Goal: Task Accomplishment & Management: Manage account settings

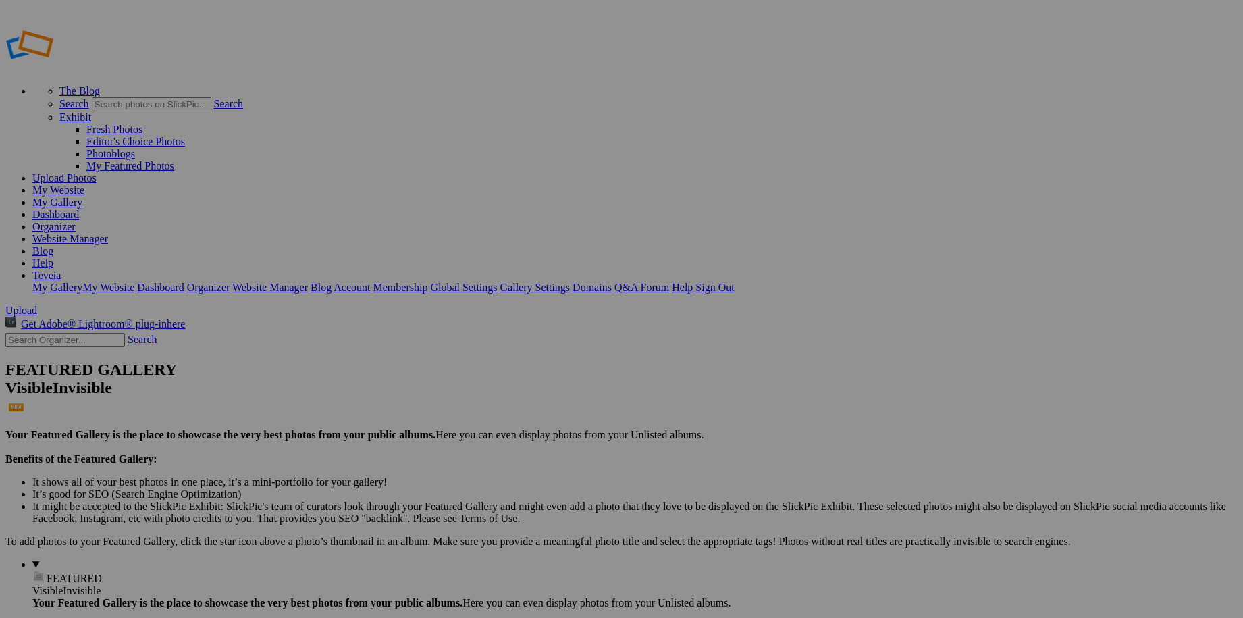
click at [76, 221] on link "Organizer" at bounding box center [53, 226] width 43 height 11
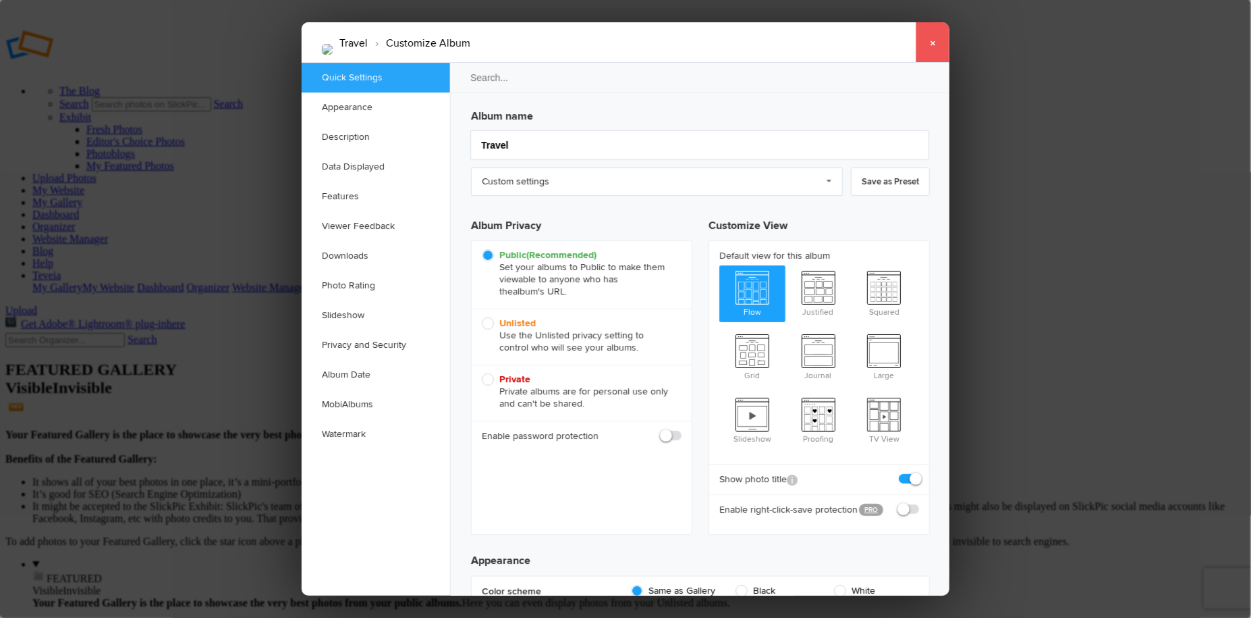
click at [938, 38] on link "×" at bounding box center [933, 42] width 34 height 40
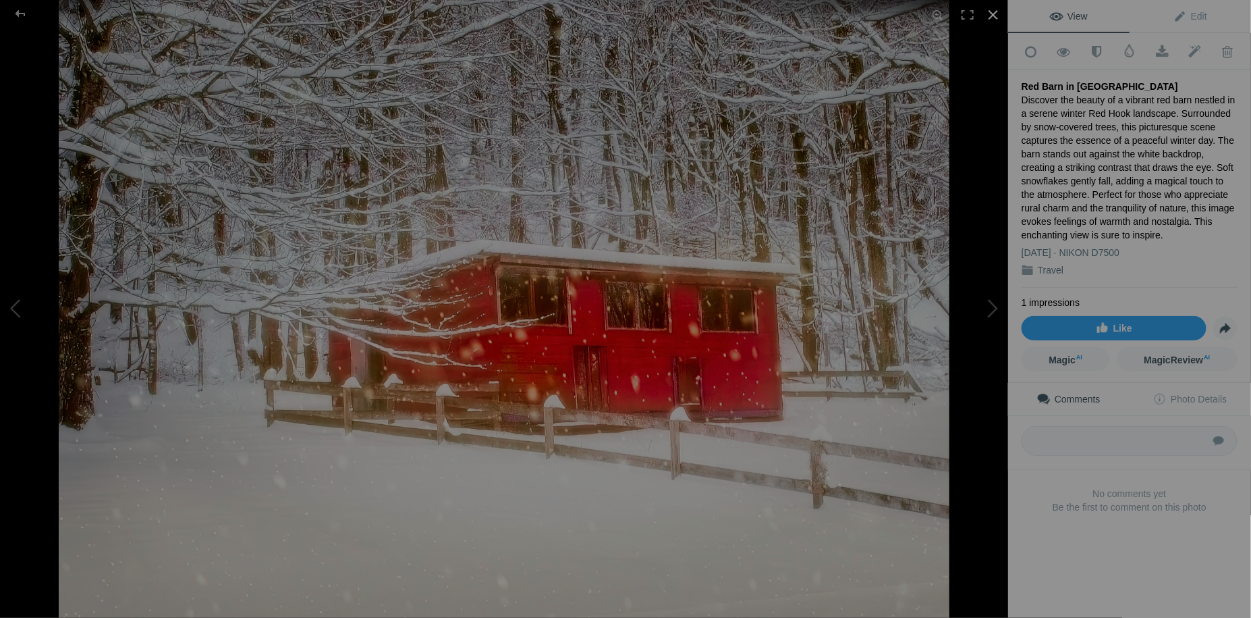
click at [994, 14] on div at bounding box center [994, 15] width 30 height 30
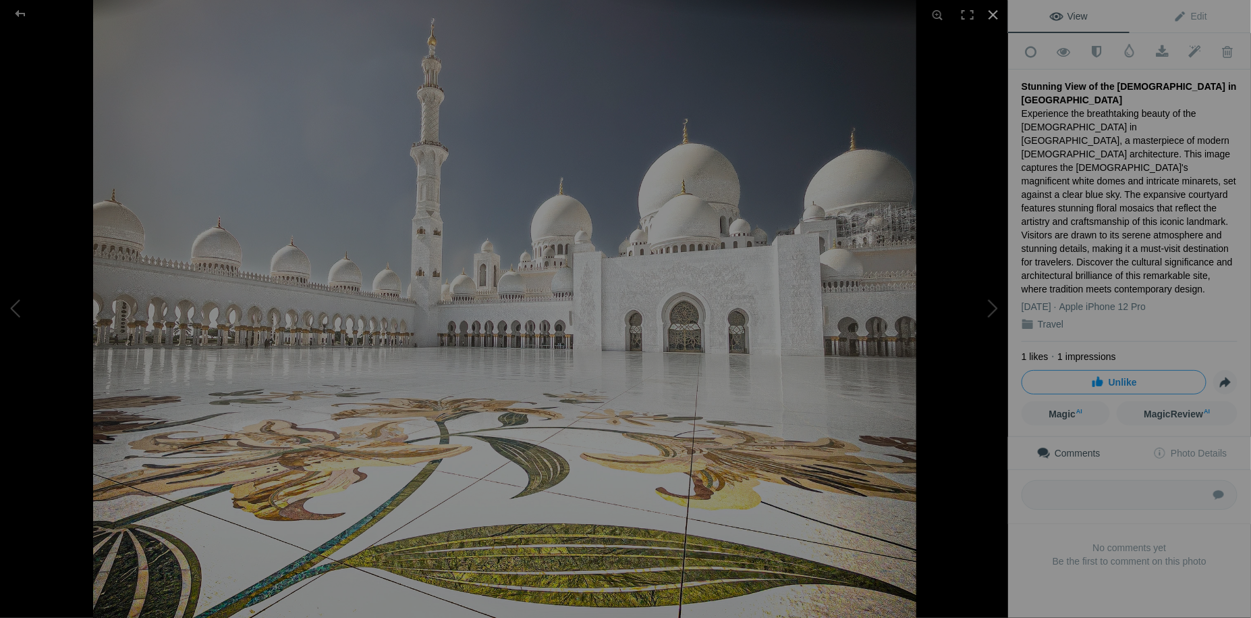
click at [996, 18] on div at bounding box center [994, 15] width 30 height 30
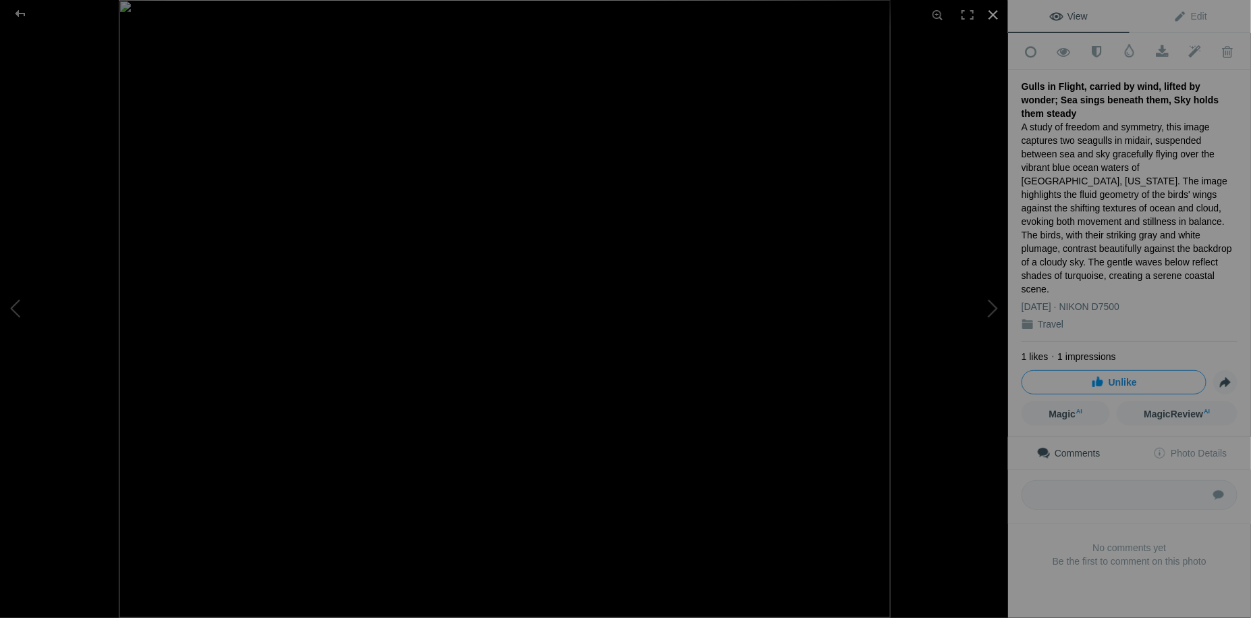
click at [994, 13] on div at bounding box center [994, 15] width 30 height 30
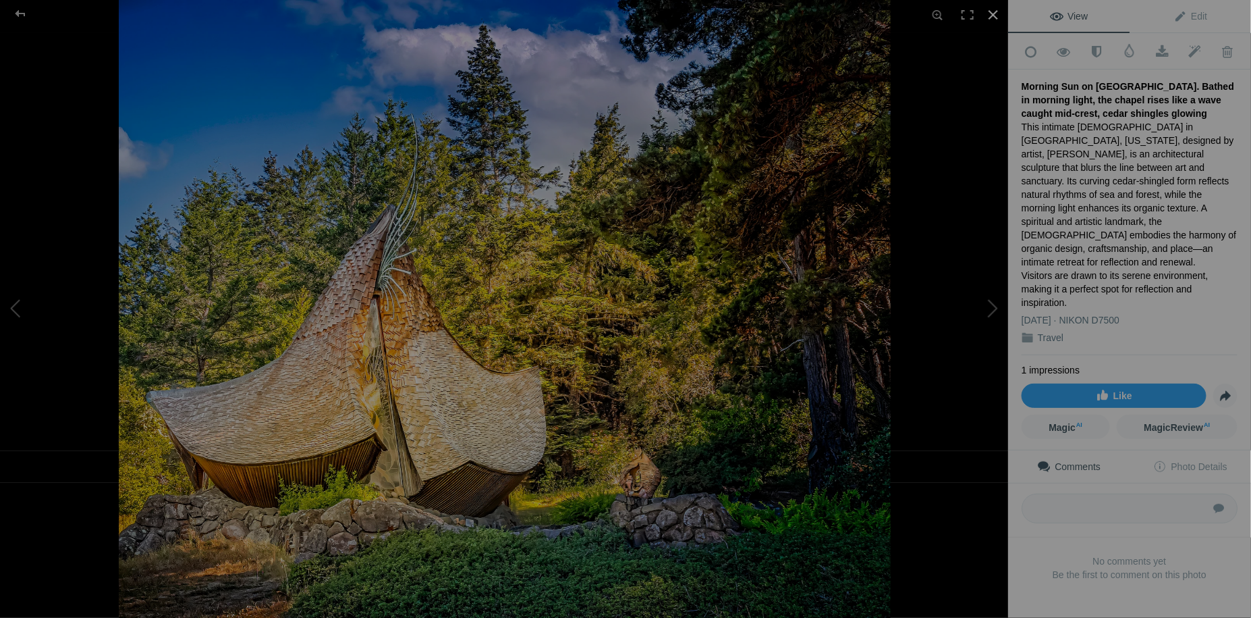
click at [995, 20] on div at bounding box center [994, 15] width 30 height 30
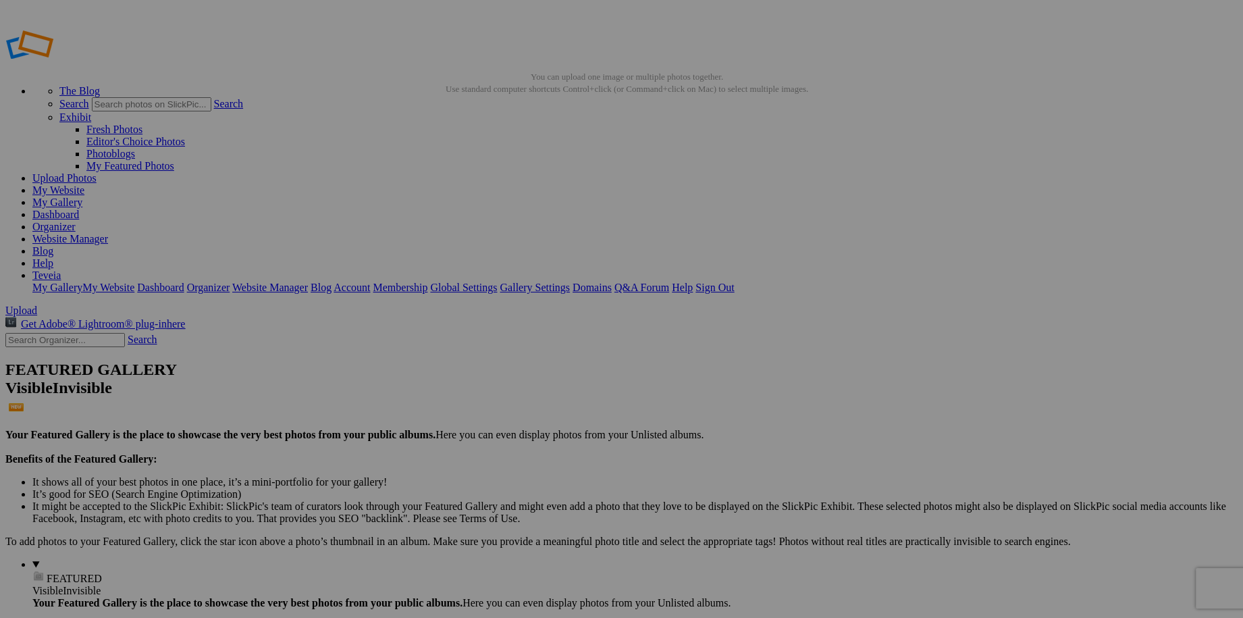
click at [76, 221] on link "Organizer" at bounding box center [53, 226] width 43 height 11
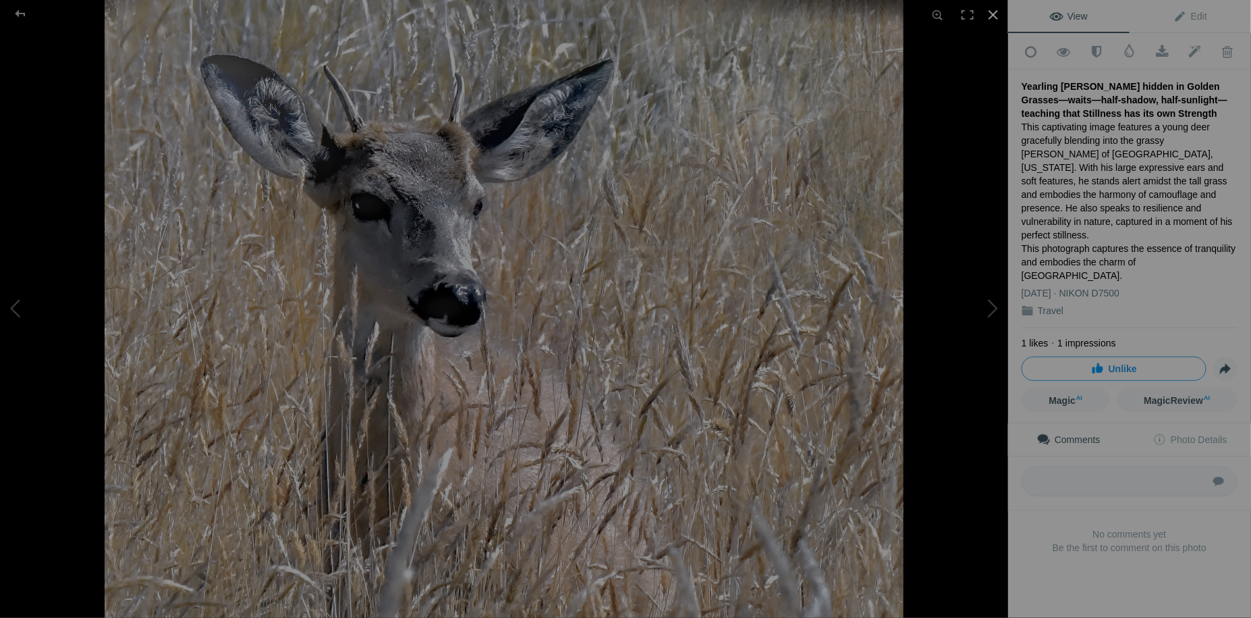
click at [994, 14] on div at bounding box center [994, 15] width 30 height 30
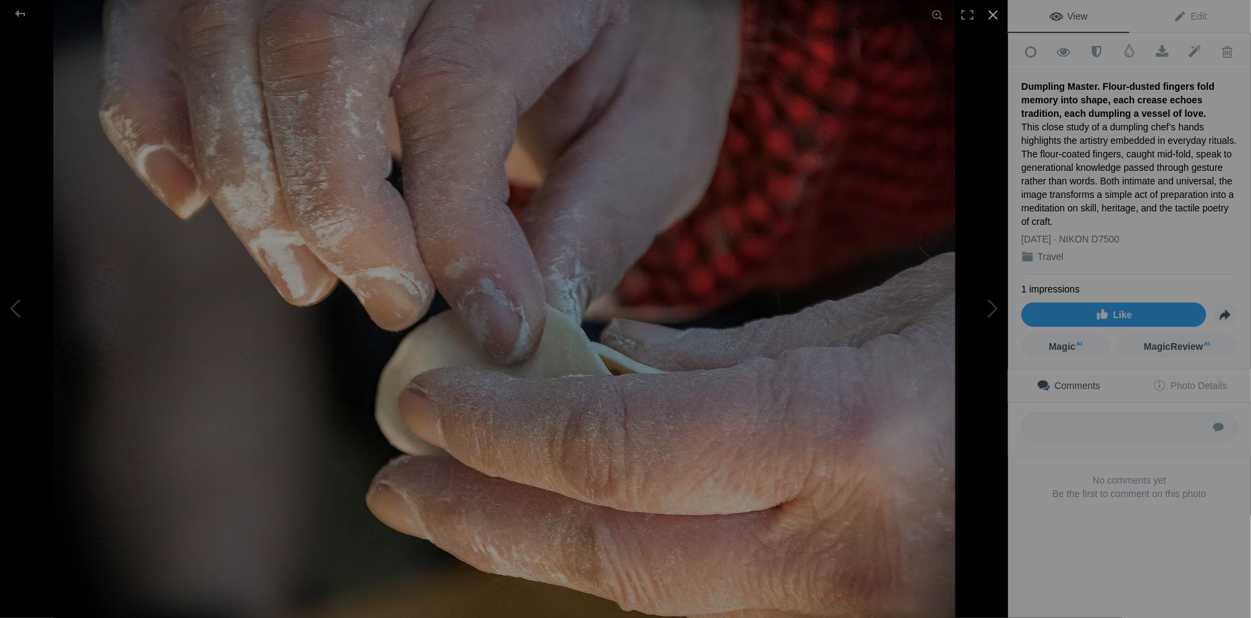
click at [992, 10] on div at bounding box center [994, 15] width 30 height 30
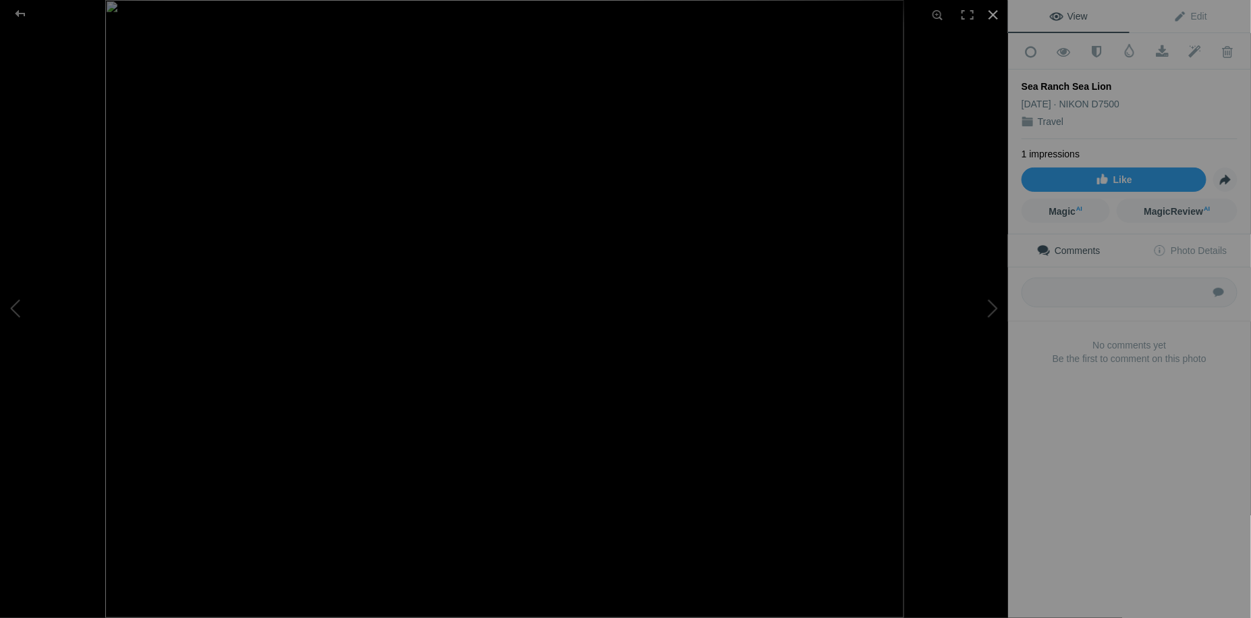
click at [993, 20] on div at bounding box center [994, 15] width 30 height 30
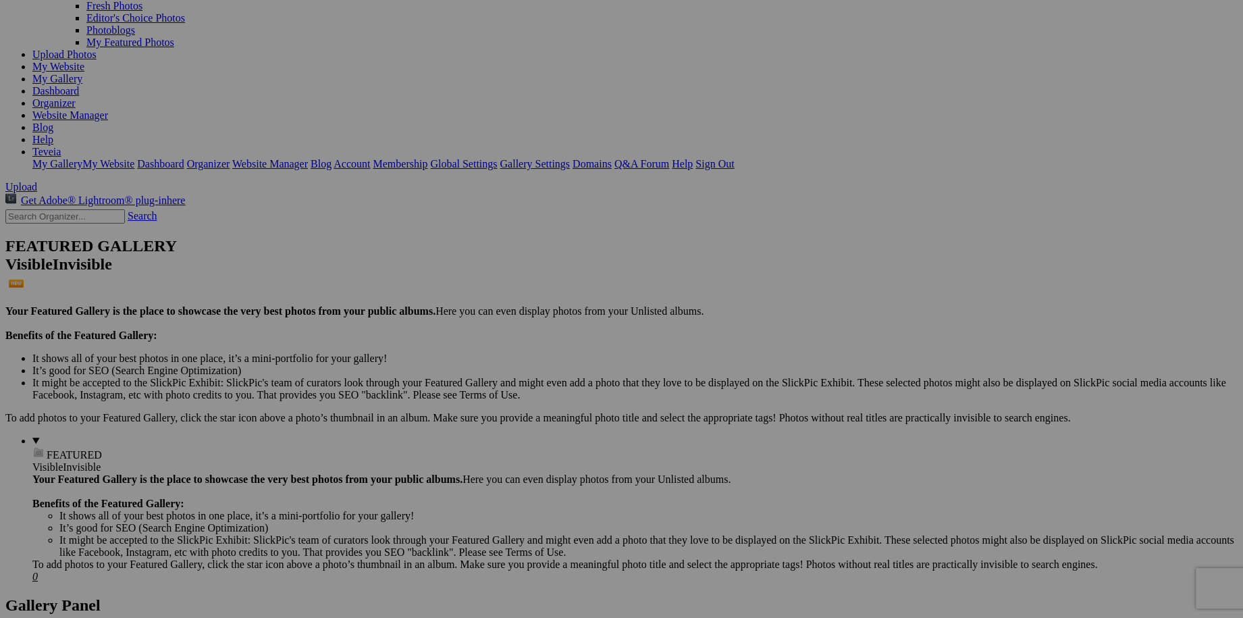
scroll to position [184, 0]
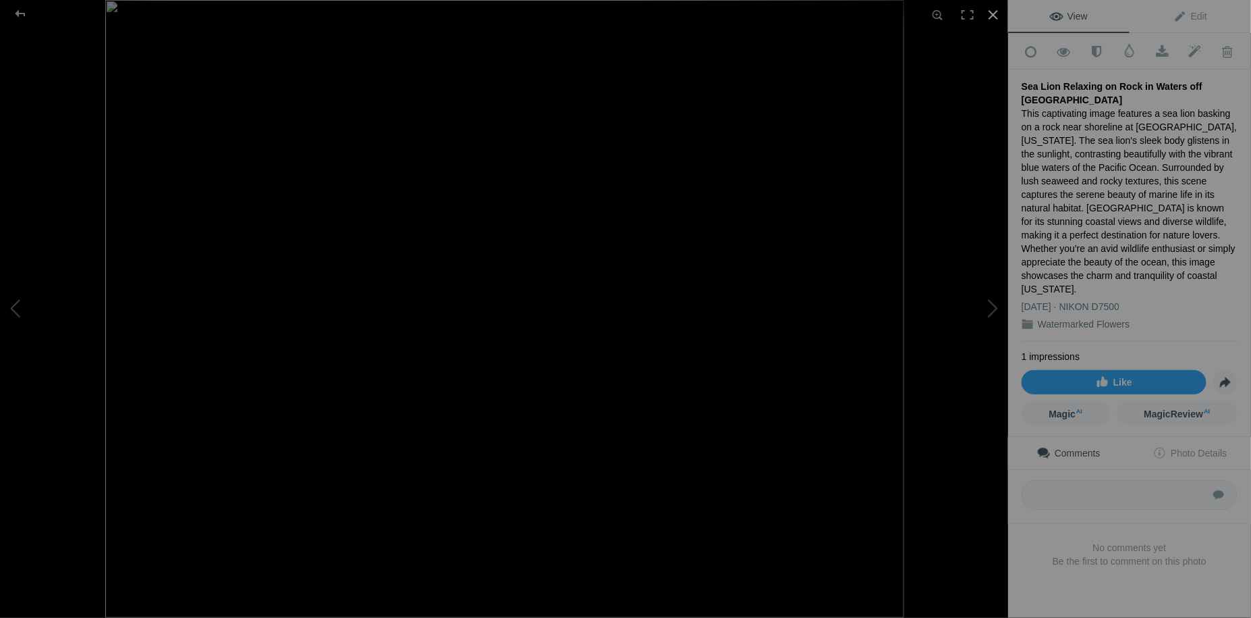
click at [990, 18] on div at bounding box center [994, 15] width 30 height 30
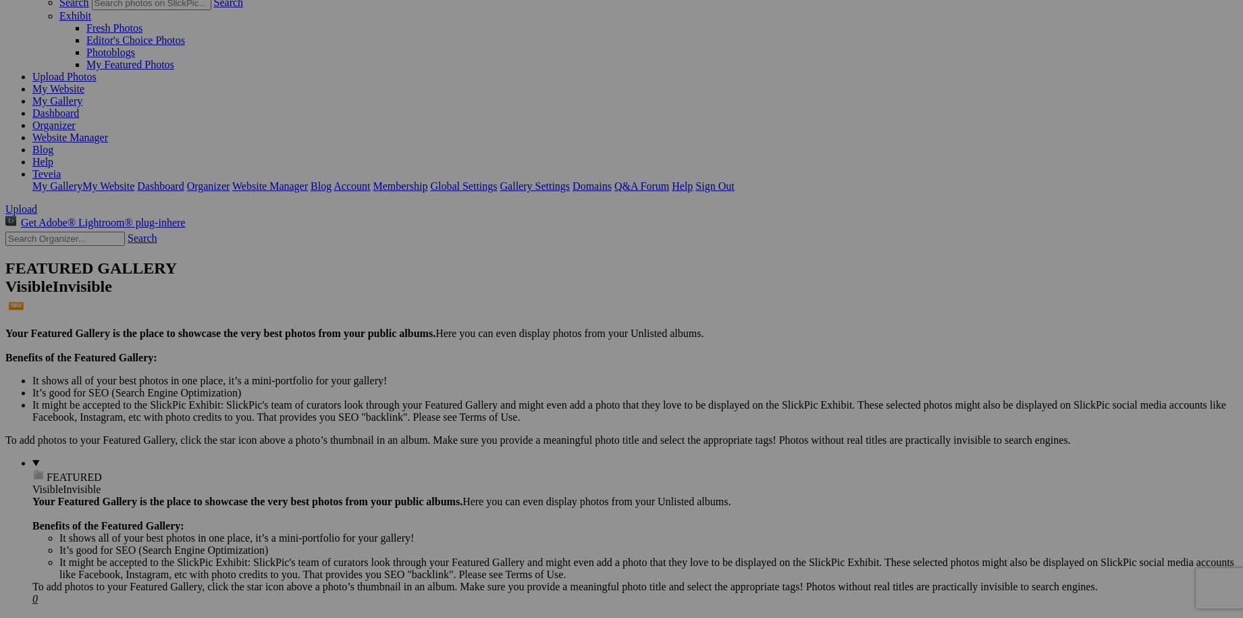
scroll to position [122, 0]
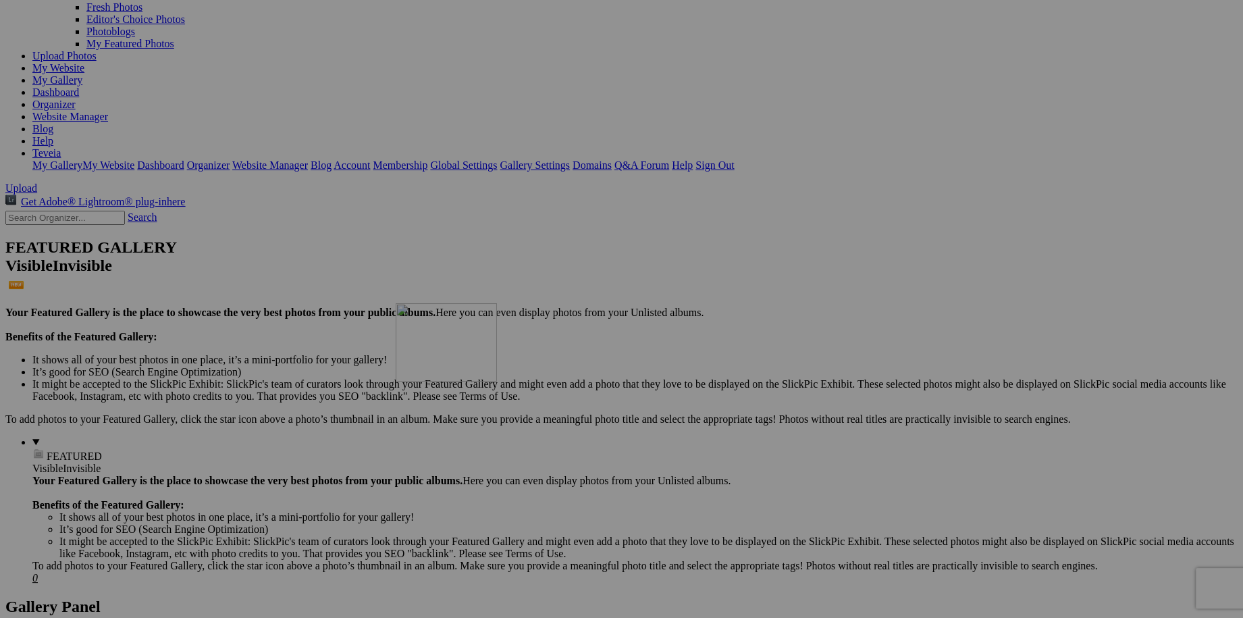
drag, startPoint x: 605, startPoint y: 428, endPoint x: 589, endPoint y: 419, distance: 17.8
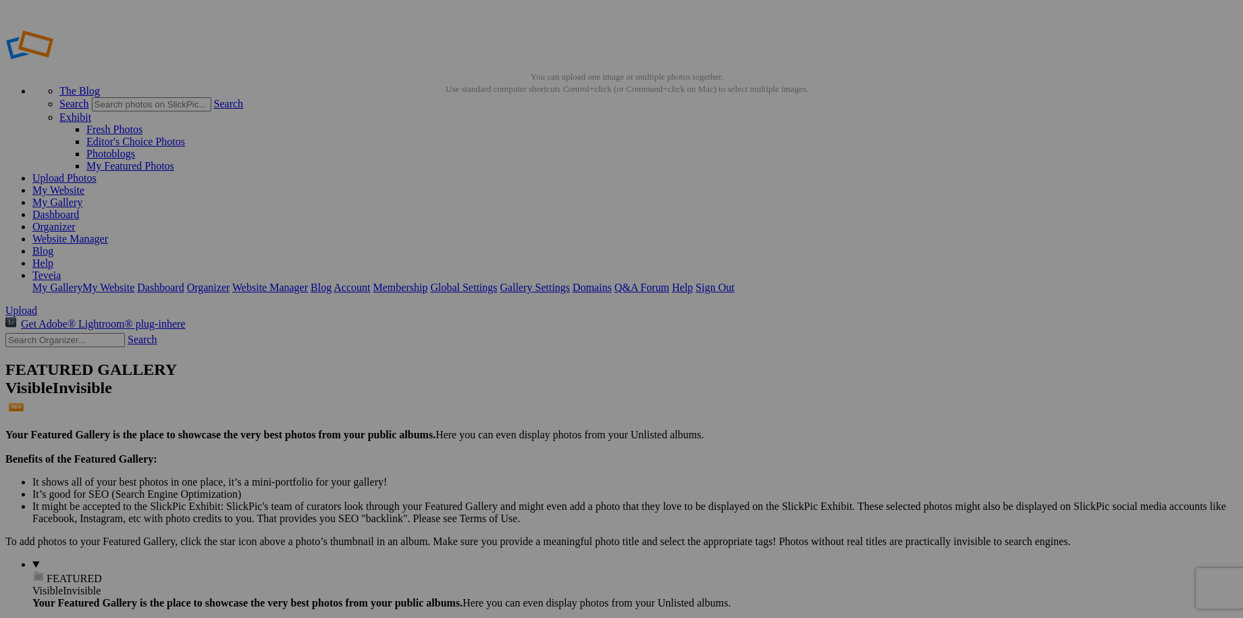
drag, startPoint x: 248, startPoint y: 207, endPoint x: 86, endPoint y: 184, distance: 162.9
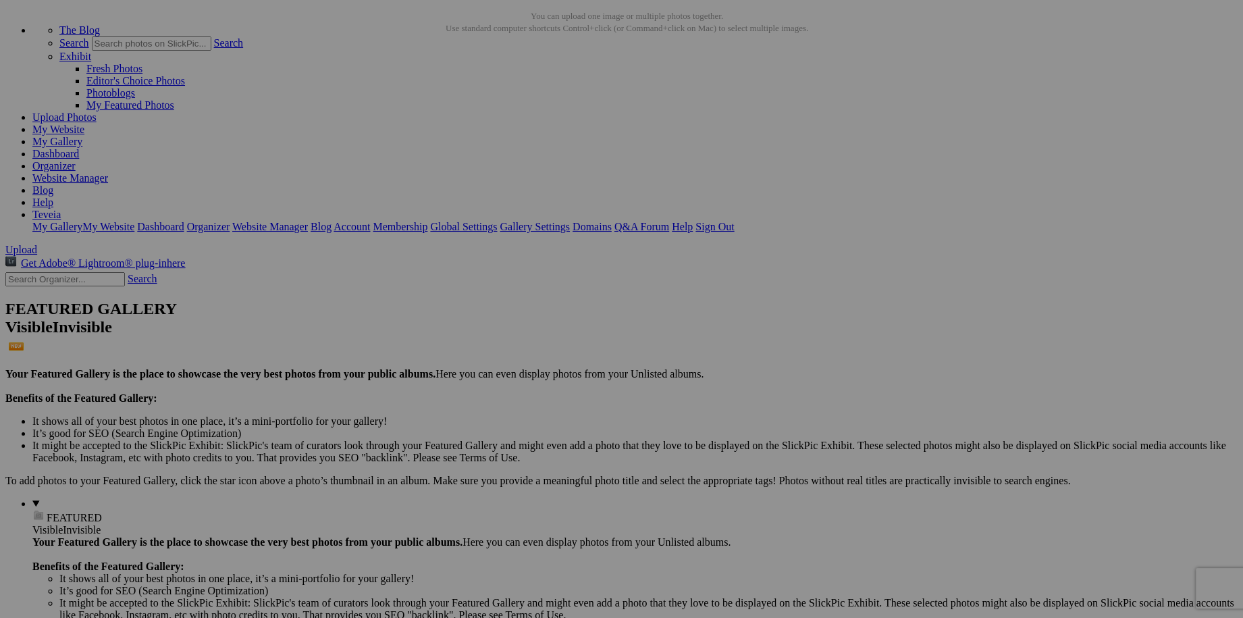
scroll to position [122, 0]
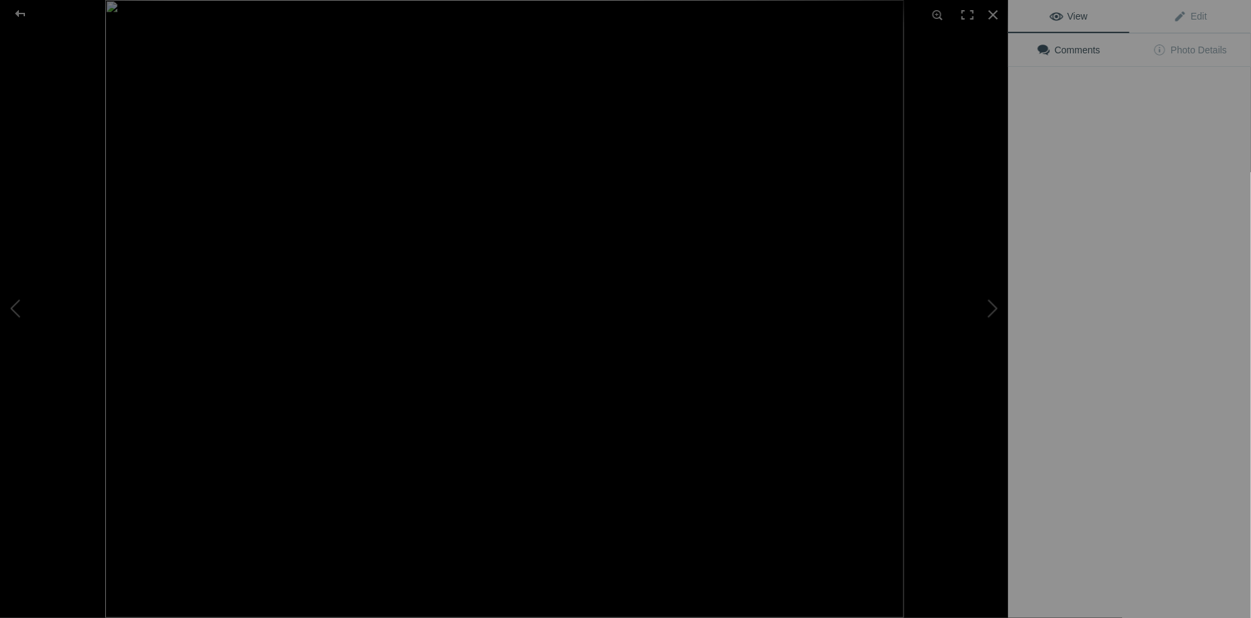
click at [601, 455] on img at bounding box center [504, 309] width 799 height 618
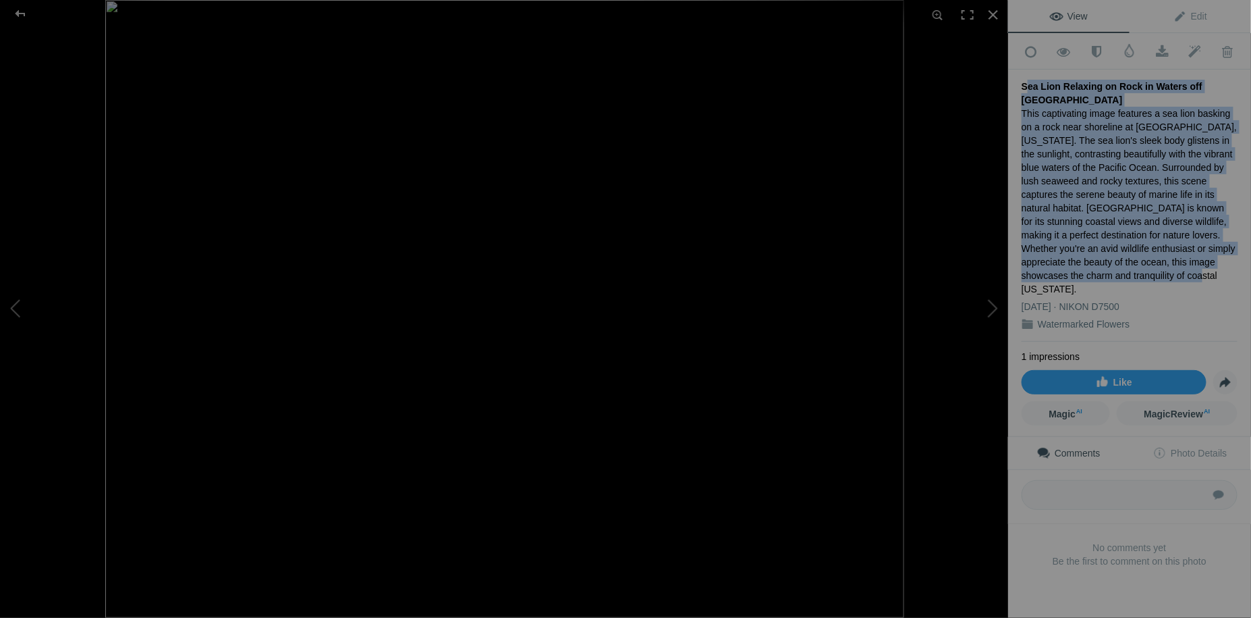
drag, startPoint x: 1022, startPoint y: 82, endPoint x: 1099, endPoint y: 270, distance: 203.7
click at [1099, 270] on div "Sea Lion Relaxing on Rock in Waters off [GEOGRAPHIC_DATA] This captivating imag…" at bounding box center [1130, 206] width 216 height 272
drag, startPoint x: 1099, startPoint y: 270, endPoint x: 1078, endPoint y: 199, distance: 74.1
copy div "Sea Lion Relaxing on Rock in Waters off [GEOGRAPHIC_DATA] This captivating imag…"
click at [992, 13] on div at bounding box center [994, 15] width 30 height 30
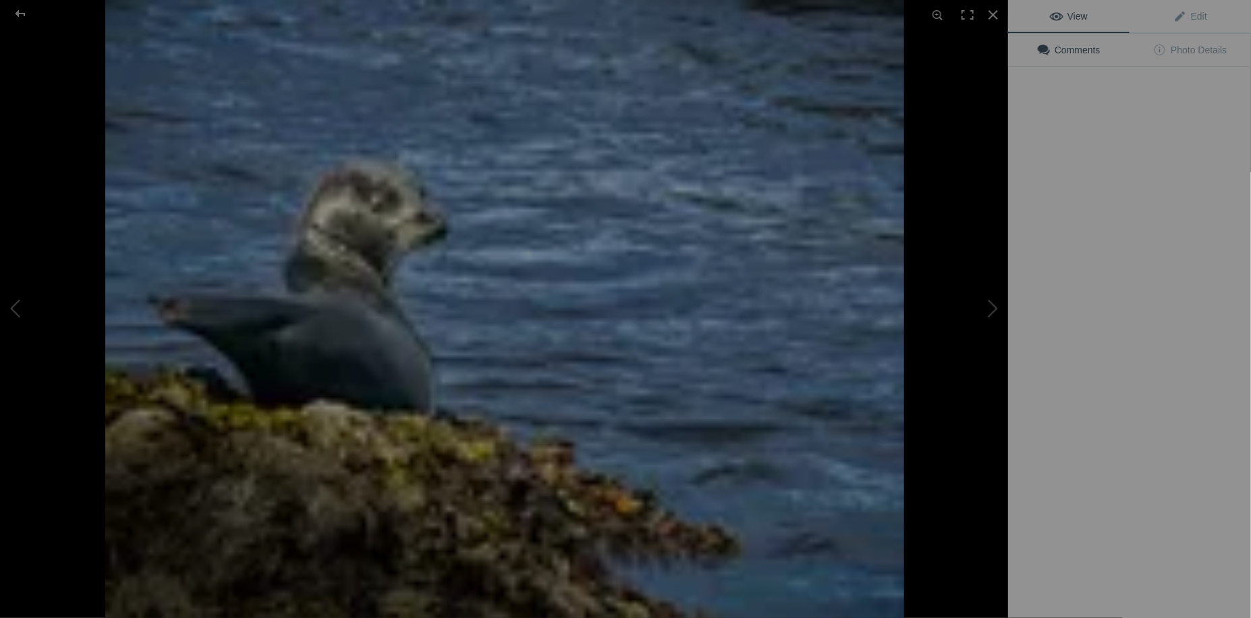
click at [1094, 199] on div "View Edit Comments Photo Details" at bounding box center [1129, 309] width 243 height 618
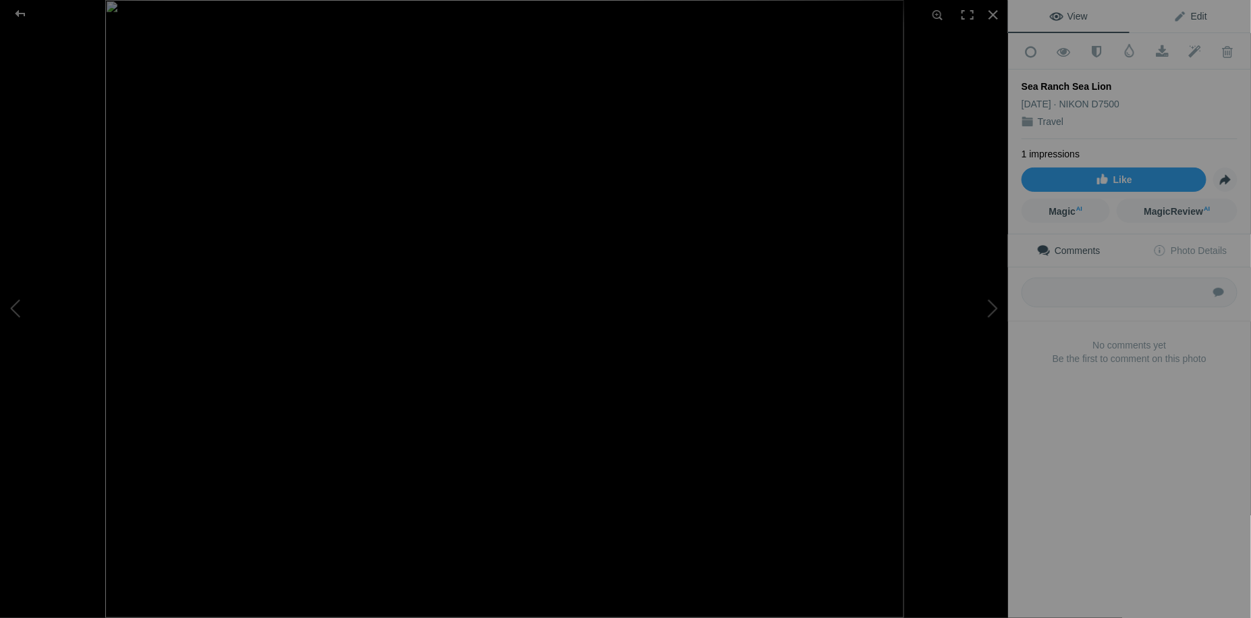
click at [1187, 15] on span "Edit" at bounding box center [1191, 16] width 34 height 11
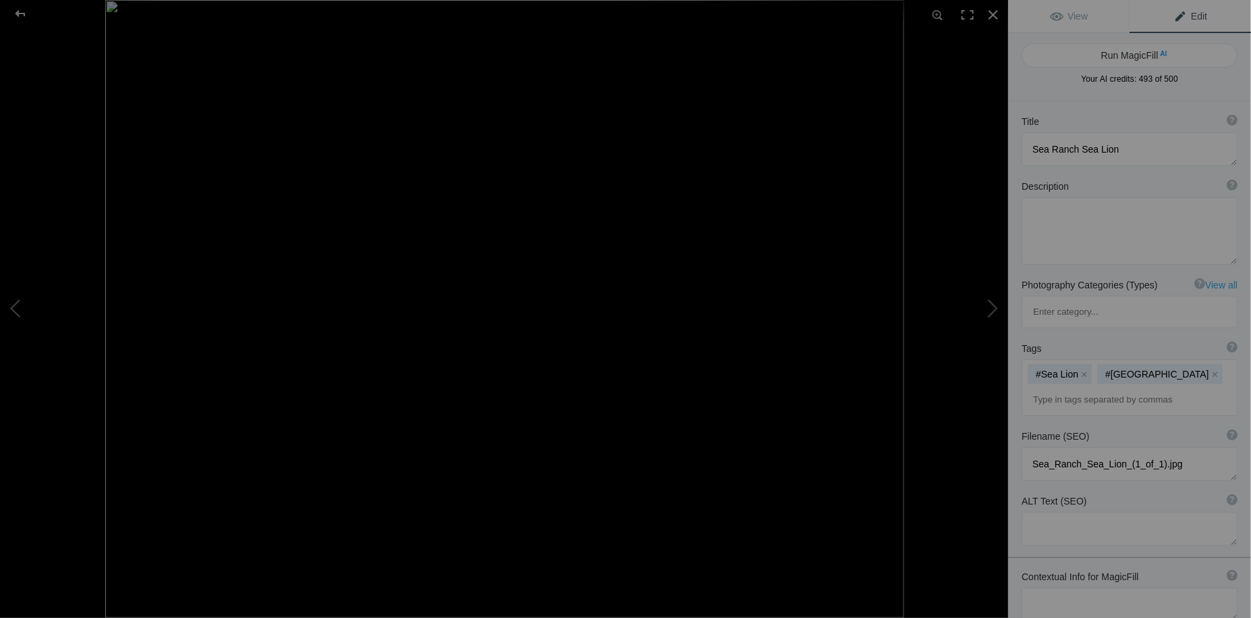
click at [1051, 119] on div "Title ? Photo title is one of the highest used Search Engine ranking criteria a…" at bounding box center [1130, 121] width 216 height 13
drag, startPoint x: 1033, startPoint y: 145, endPoint x: 1143, endPoint y: 148, distance: 109.4
click at [1143, 148] on textarea at bounding box center [1130, 149] width 216 height 34
paste textarea "Sea Lion Relaxing on Rock in Waters off Sea Ranch This captivating image featur…"
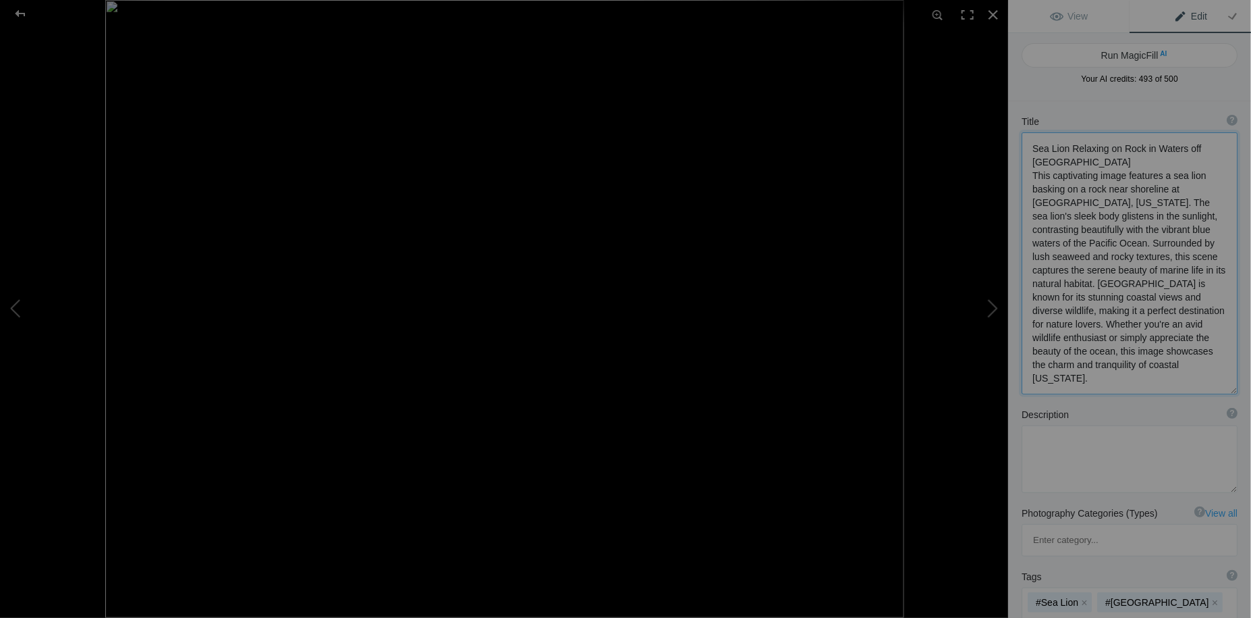
drag, startPoint x: 1031, startPoint y: 149, endPoint x: 1083, endPoint y: 158, distance: 53.4
click at [1083, 158] on textarea at bounding box center [1130, 263] width 216 height 262
click at [1043, 121] on div "Title ? Photo title is one of the highest used Search Engine ranking criteria a…" at bounding box center [1130, 121] width 216 height 13
click at [1037, 120] on b "Title" at bounding box center [1031, 121] width 18 height 13
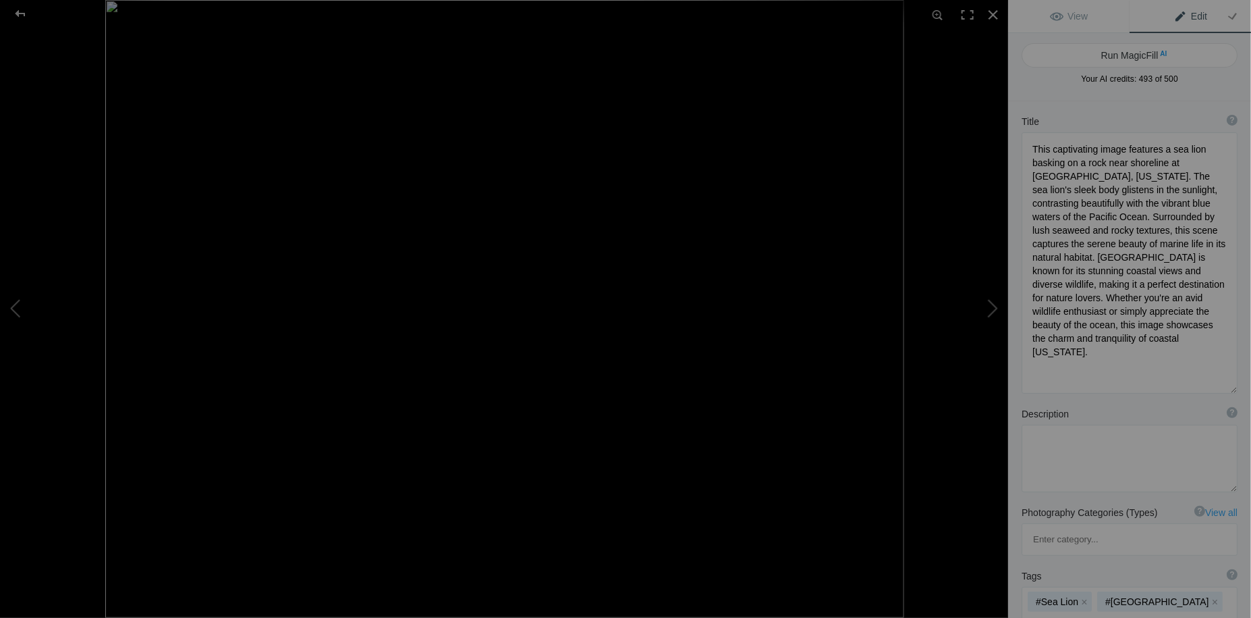
click at [1043, 121] on div "Title ? Photo title is one of the highest used Search Engine ranking criteria a…" at bounding box center [1130, 121] width 216 height 13
click at [1067, 94] on div "Run MagicFill AI Your AI credits: 493 of 500 You have used all your AI credits …" at bounding box center [1129, 67] width 243 height 68
click at [1042, 144] on textarea at bounding box center [1130, 262] width 216 height 261
paste textarea "Sea Lion Relaxing on Rock in Waters off Sea Ranch"
click at [1132, 406] on div "Description ? By adding more context around images, results can become much mor…" at bounding box center [1130, 412] width 216 height 13
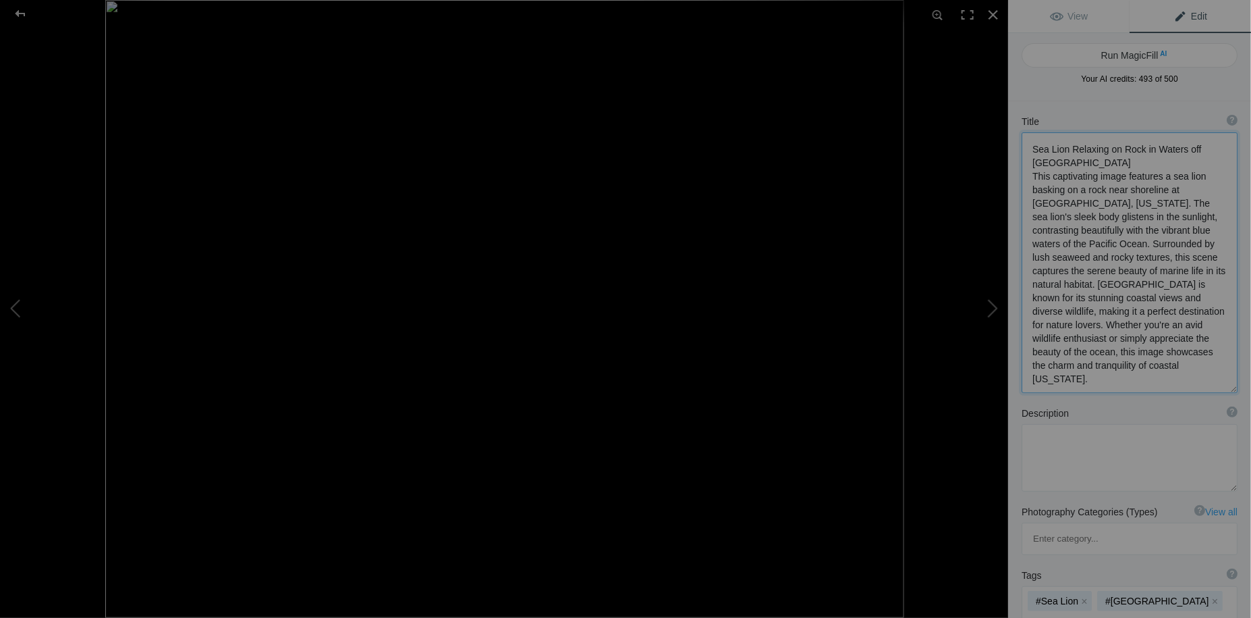
drag, startPoint x: 1033, startPoint y: 177, endPoint x: 1132, endPoint y: 364, distance: 211.9
click at [1132, 364] on textarea at bounding box center [1130, 262] width 216 height 261
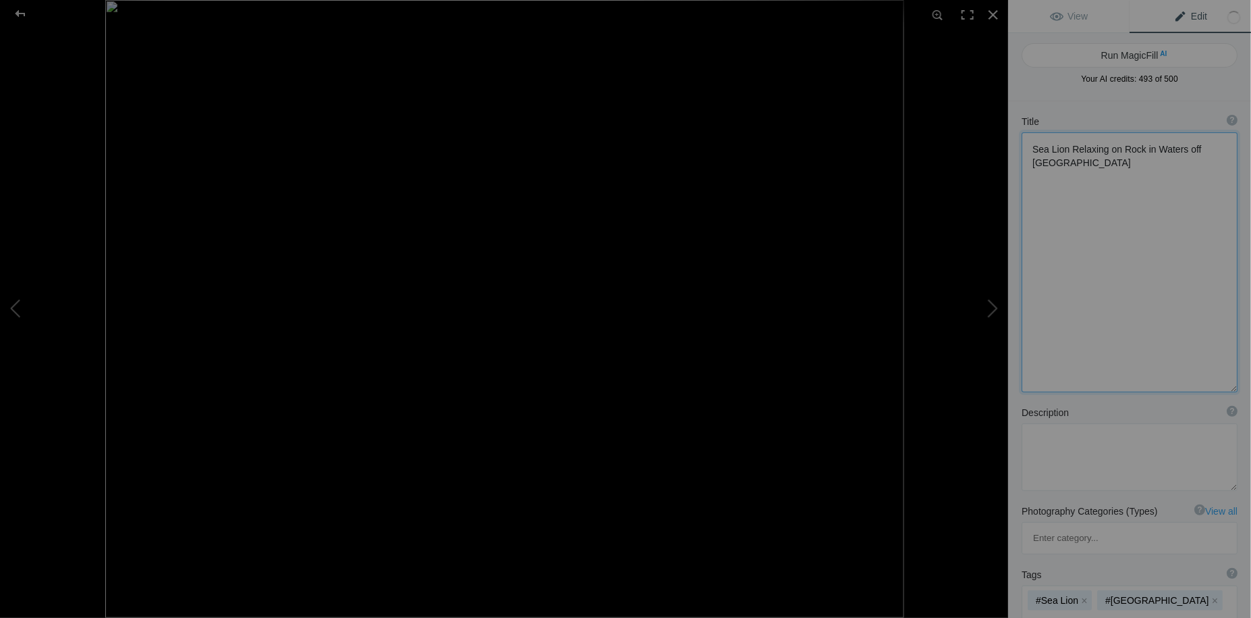
type textarea "Sea Lion Relaxing on Rock in Waters off Sea Ranch"
click at [1051, 435] on textarea at bounding box center [1130, 456] width 216 height 67
paste textarea "This captivating image features a sea lion basking on a rock near shoreline at …"
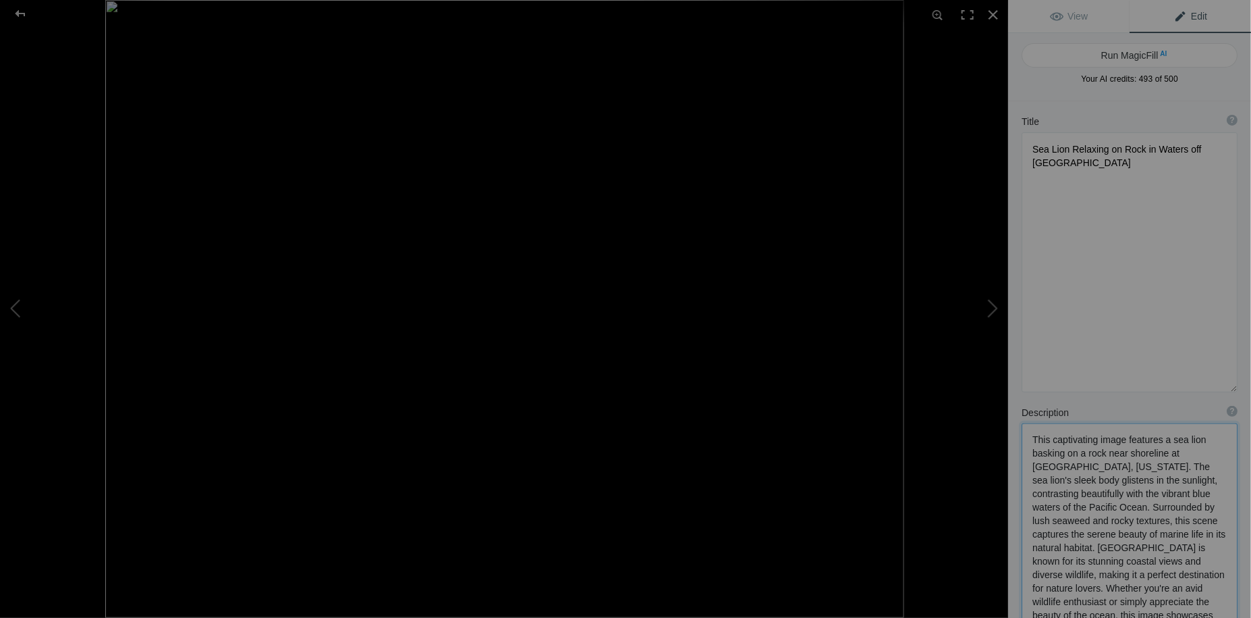
type textarea "This captivating image features a sea lion basking on a rock near shoreline at …"
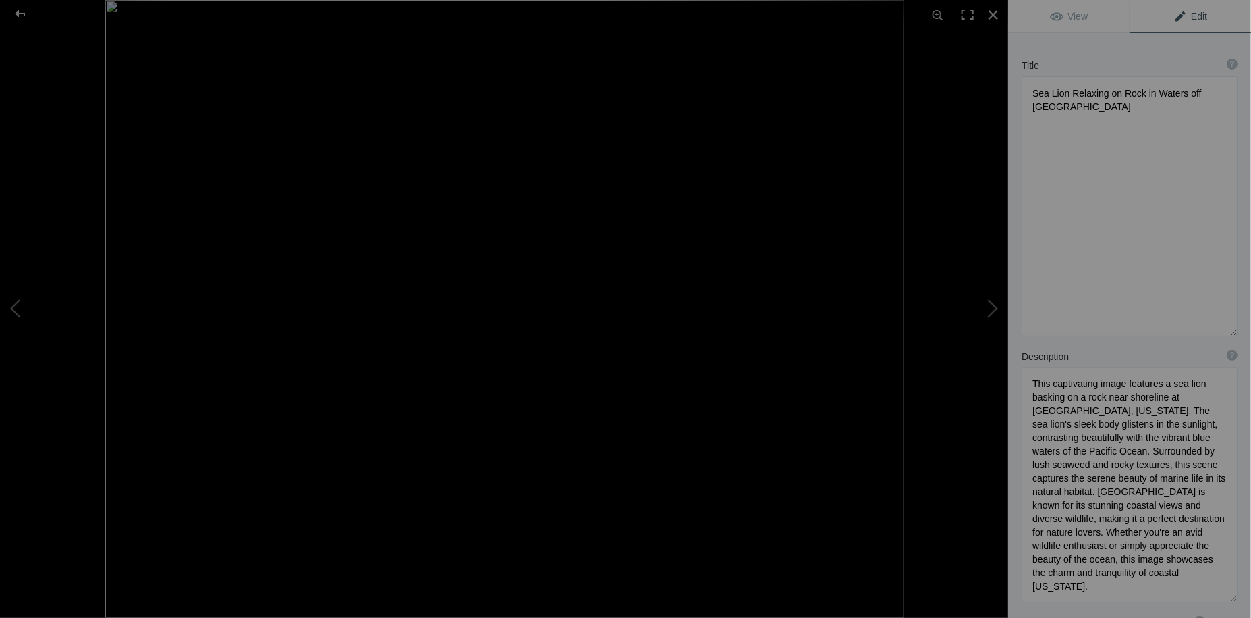
scroll to position [50, 0]
click at [1075, 113] on textarea at bounding box center [1130, 212] width 216 height 260
click at [992, 15] on div at bounding box center [994, 15] width 30 height 30
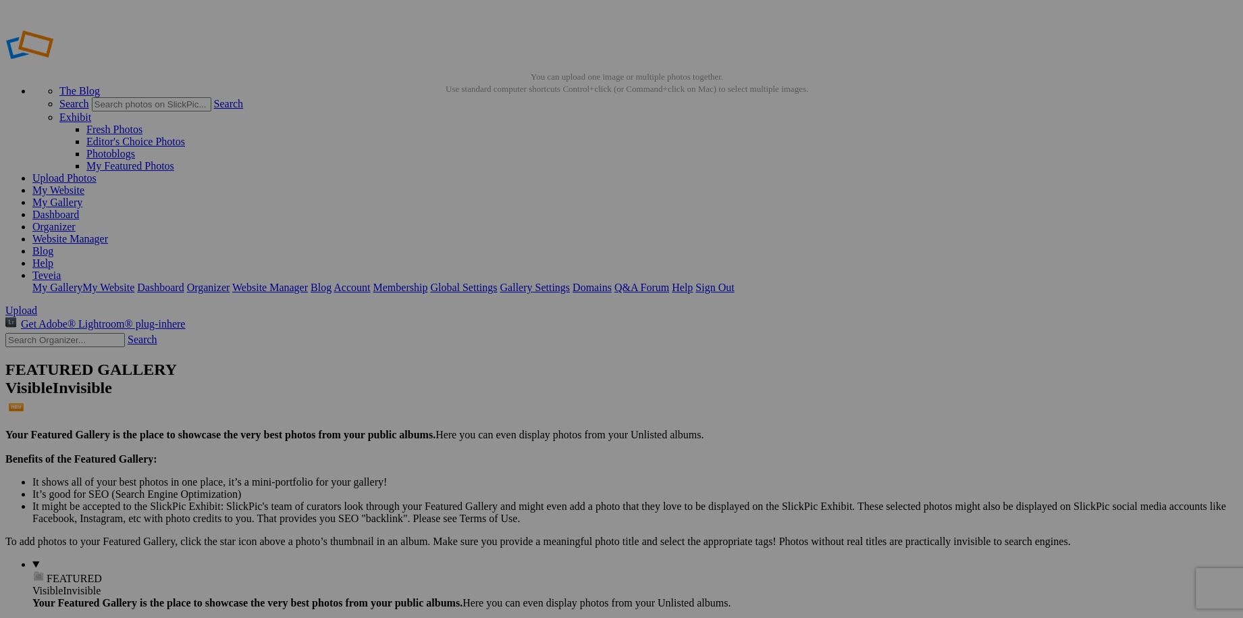
type textarea "Sea Lion Relaxing on Rock in Waters off Sea Ranch"
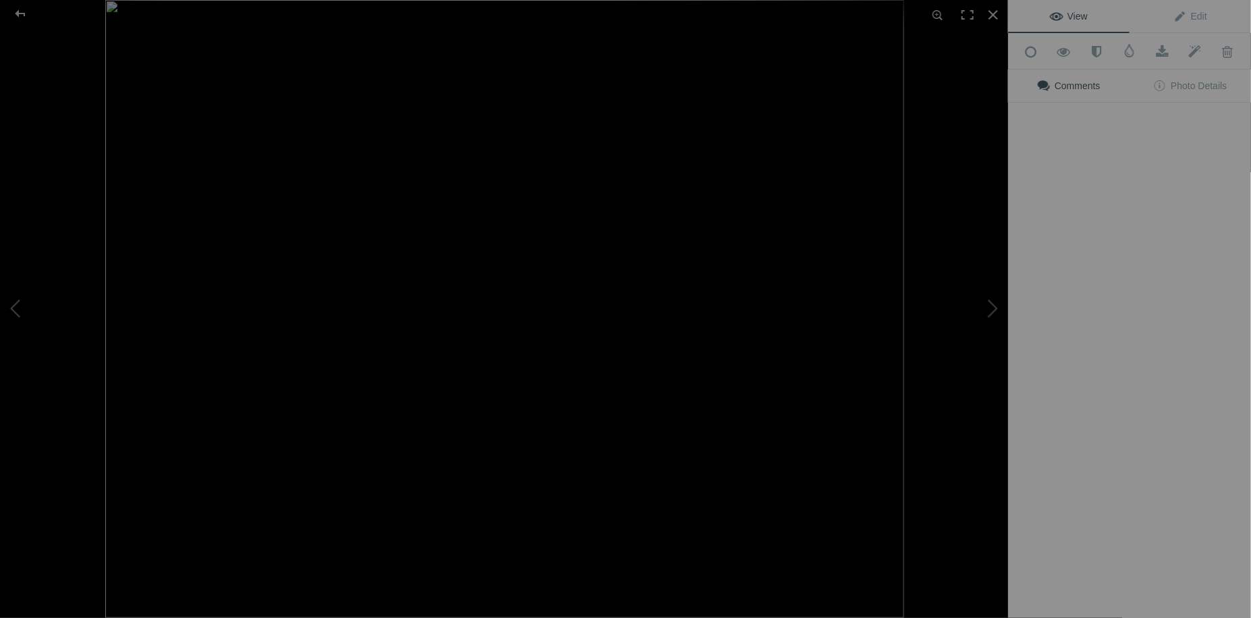
click at [1078, 211] on div "View Edit Add to Quick Collection Remove from Quick Collection Hide from Public…" at bounding box center [1129, 309] width 243 height 618
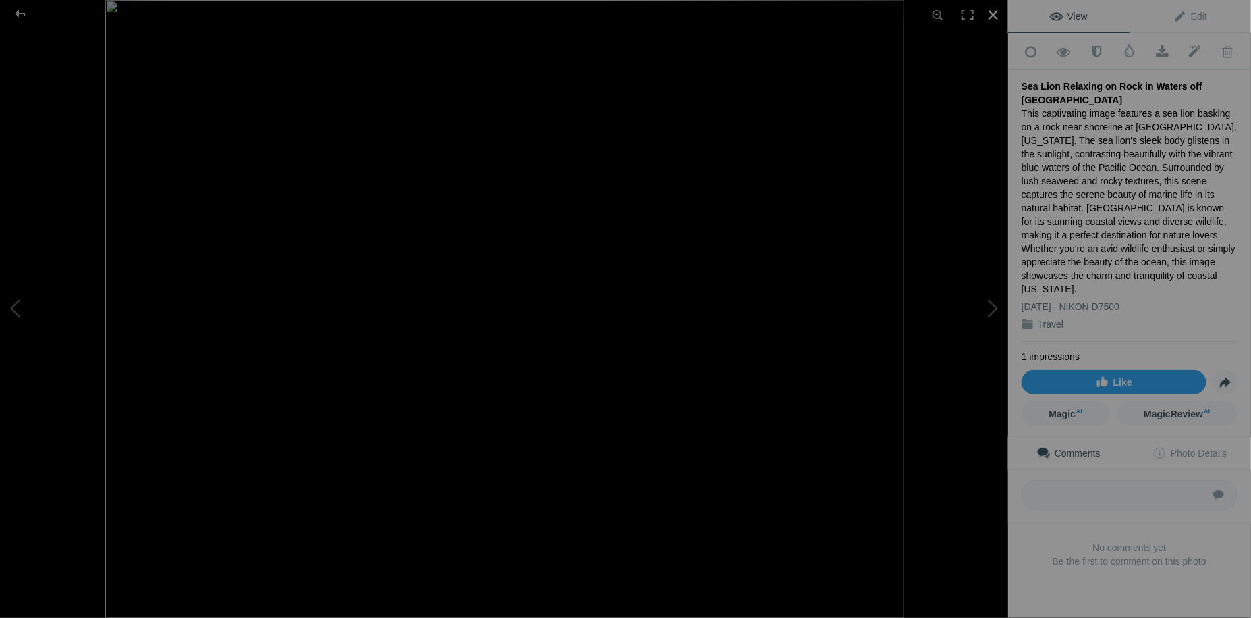
click at [989, 18] on div at bounding box center [994, 15] width 30 height 30
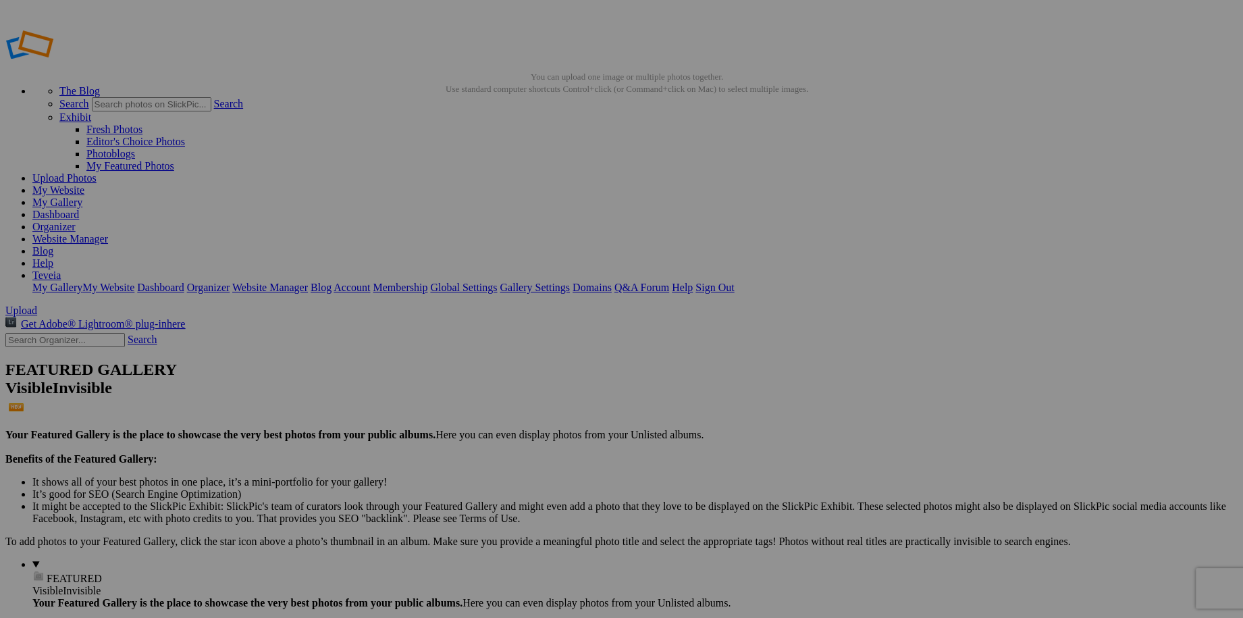
click at [76, 221] on link "Organizer" at bounding box center [53, 226] width 43 height 11
click at [108, 233] on link "Website Manager" at bounding box center [70, 238] width 76 height 11
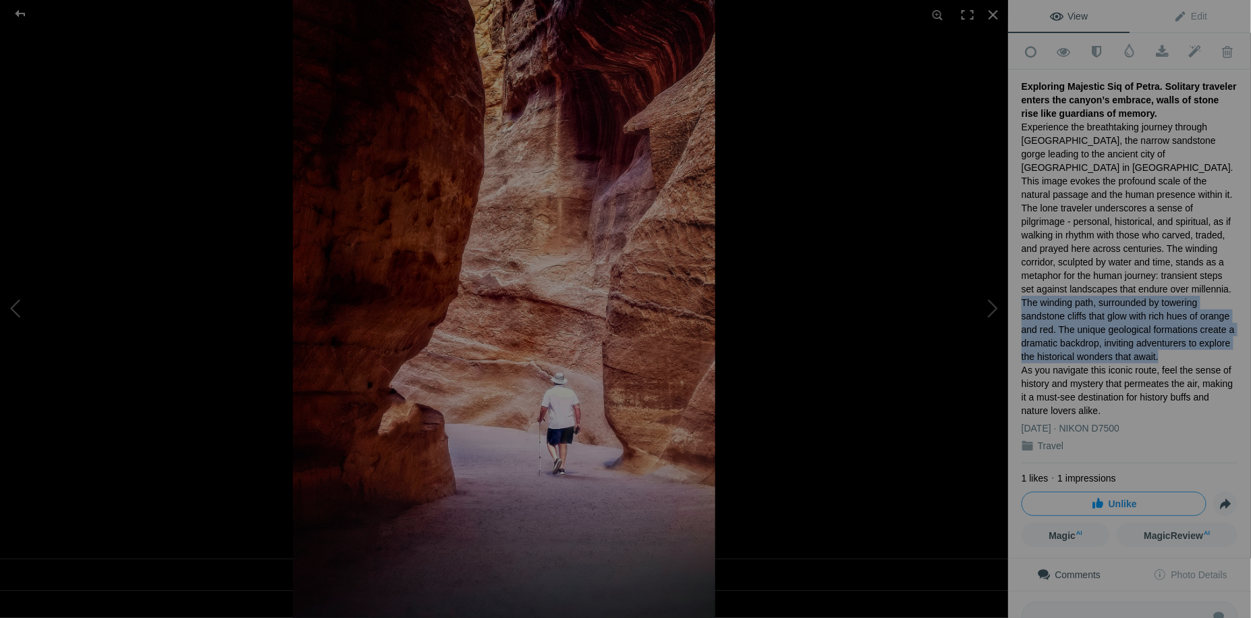
drag, startPoint x: 1023, startPoint y: 284, endPoint x: 1159, endPoint y: 341, distance: 147.7
click at [1159, 341] on div "Experience the breathtaking journey through [GEOGRAPHIC_DATA], the narrow sands…" at bounding box center [1130, 268] width 216 height 297
click at [1187, 24] on link "Edit" at bounding box center [1190, 16] width 121 height 32
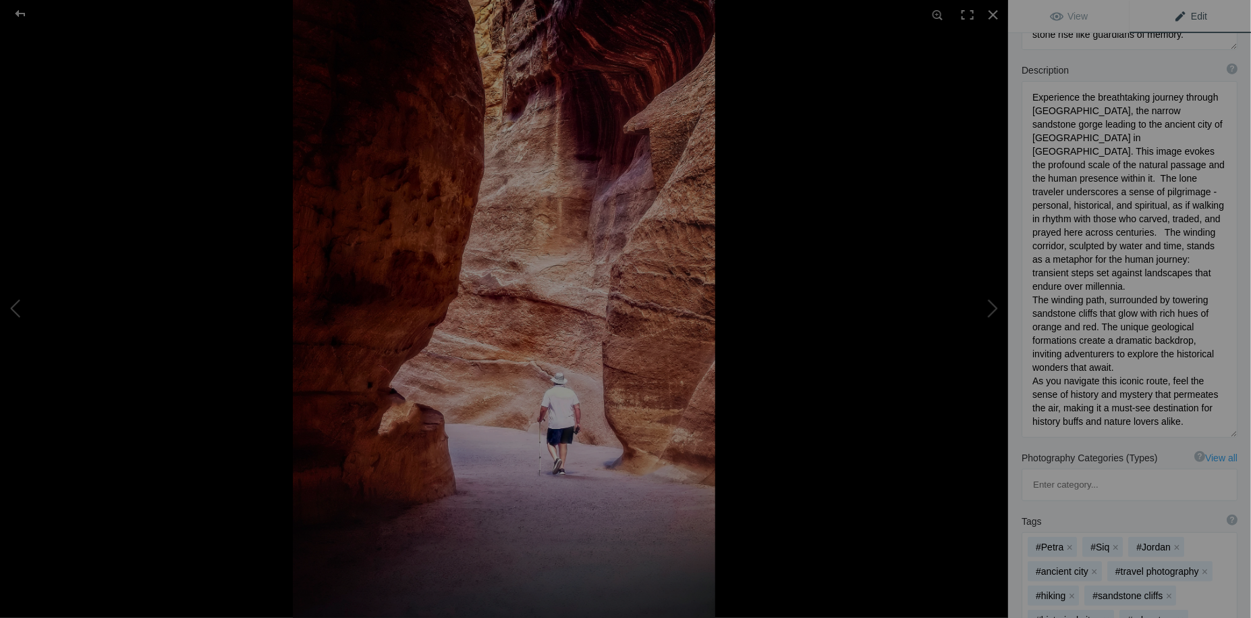
scroll to position [184, 0]
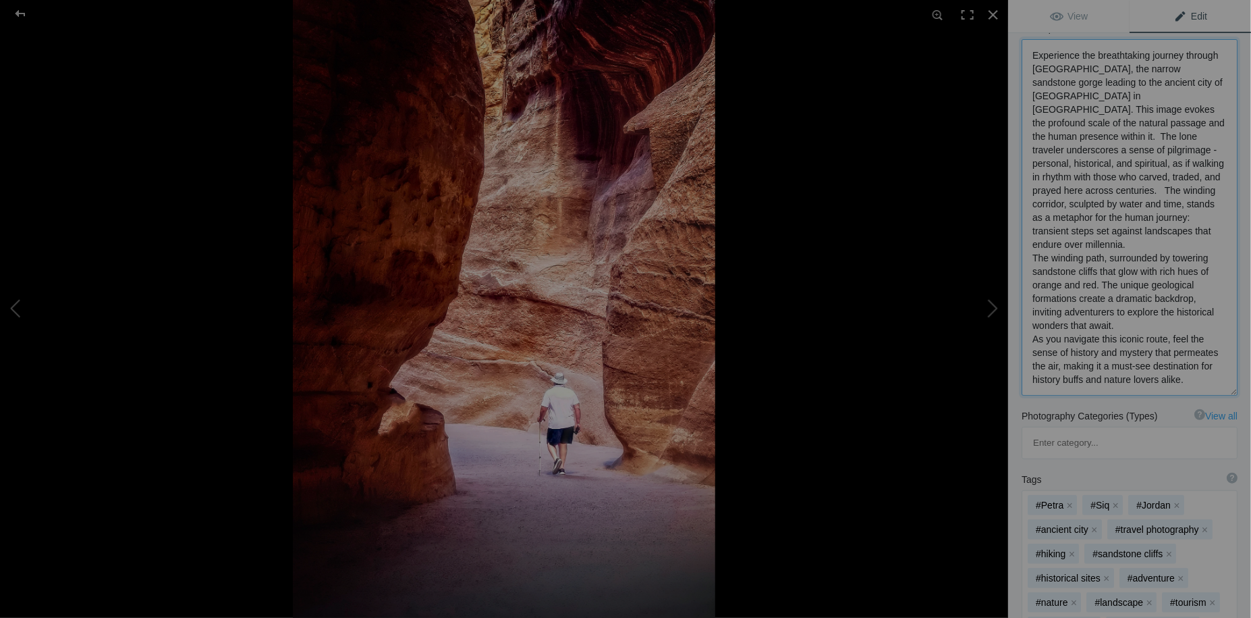
drag, startPoint x: 1033, startPoint y: 325, endPoint x: 1085, endPoint y: 373, distance: 71.2
click at [1085, 373] on textarea at bounding box center [1130, 217] width 216 height 356
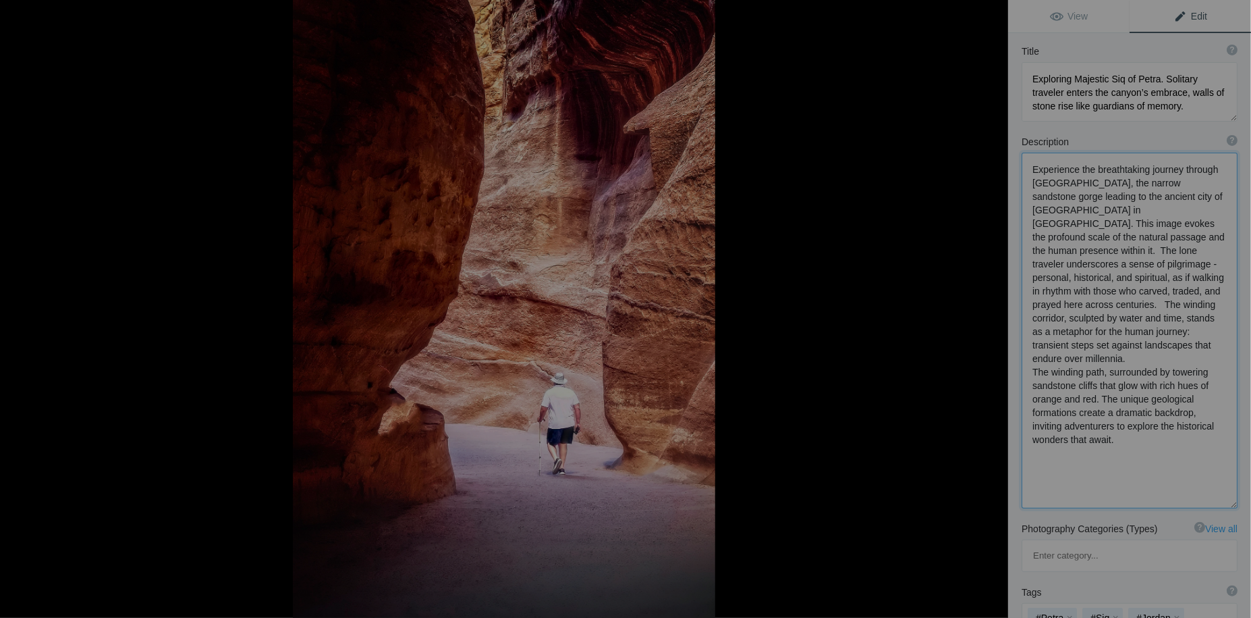
scroll to position [0, 0]
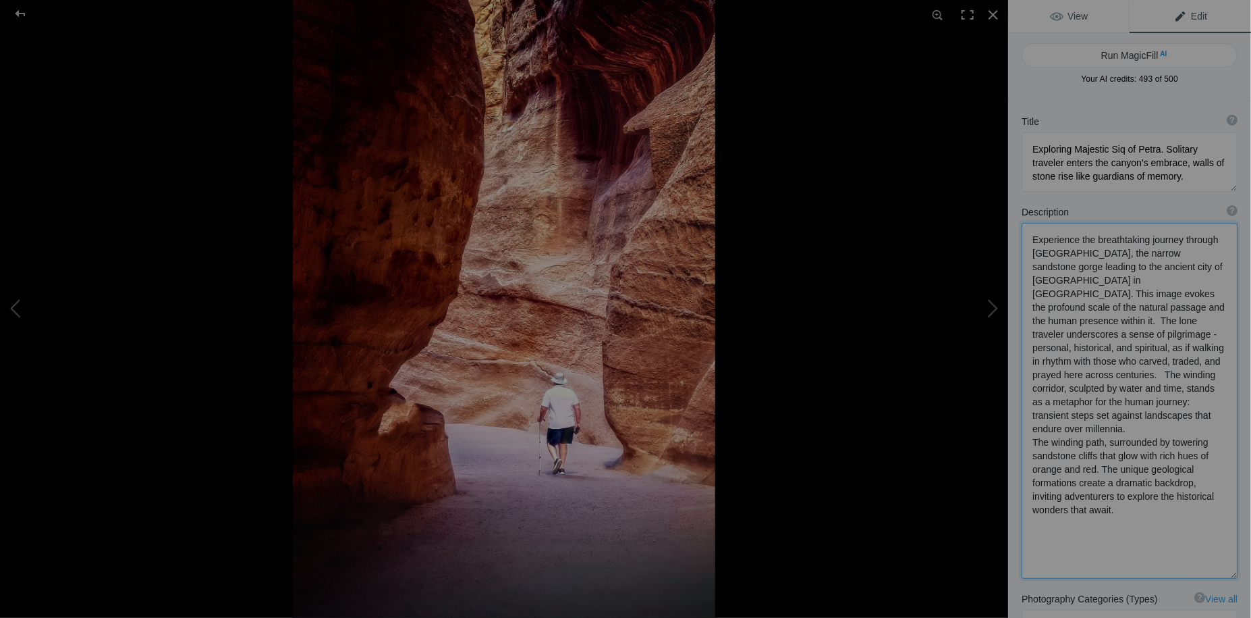
type textarea "Experience the breathtaking journey through [GEOGRAPHIC_DATA], the narrow sands…"
click at [1067, 19] on span "View" at bounding box center [1069, 16] width 38 height 11
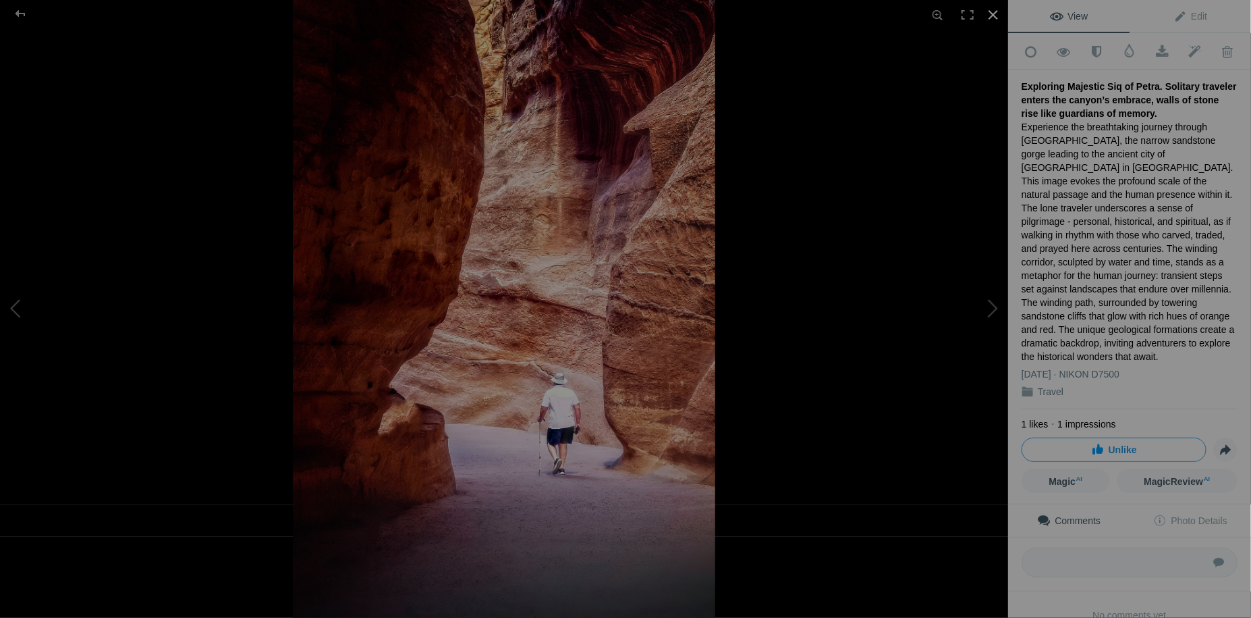
click at [989, 16] on div at bounding box center [994, 15] width 30 height 30
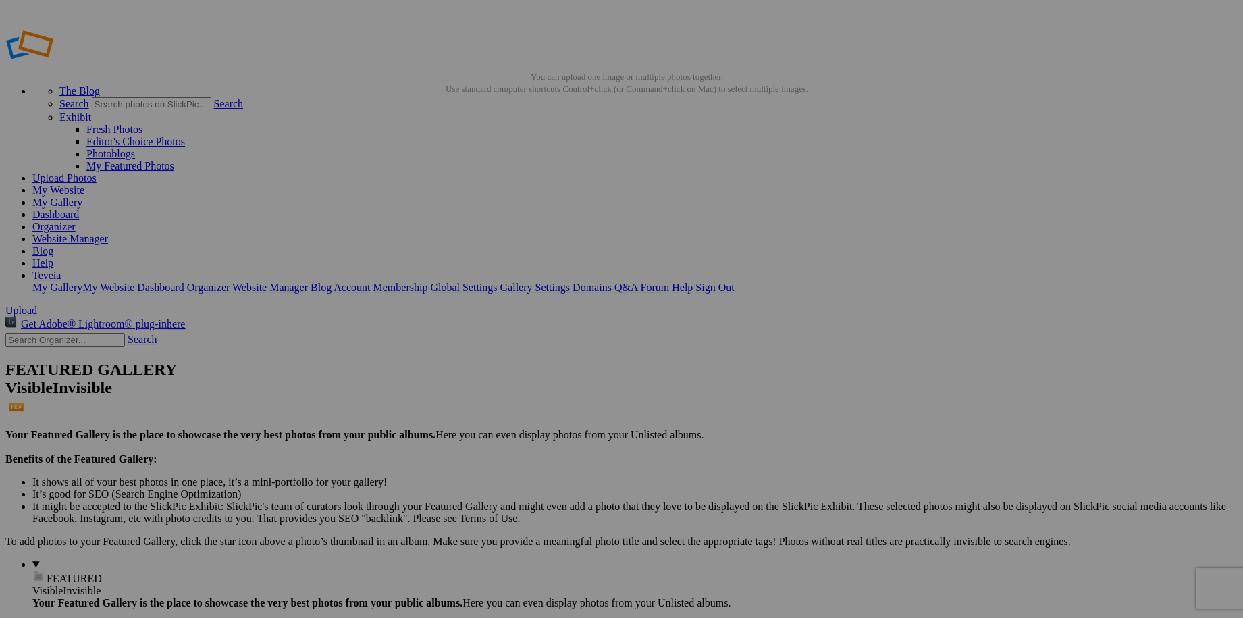
click at [84, 184] on link "My Website" at bounding box center [58, 189] width 52 height 11
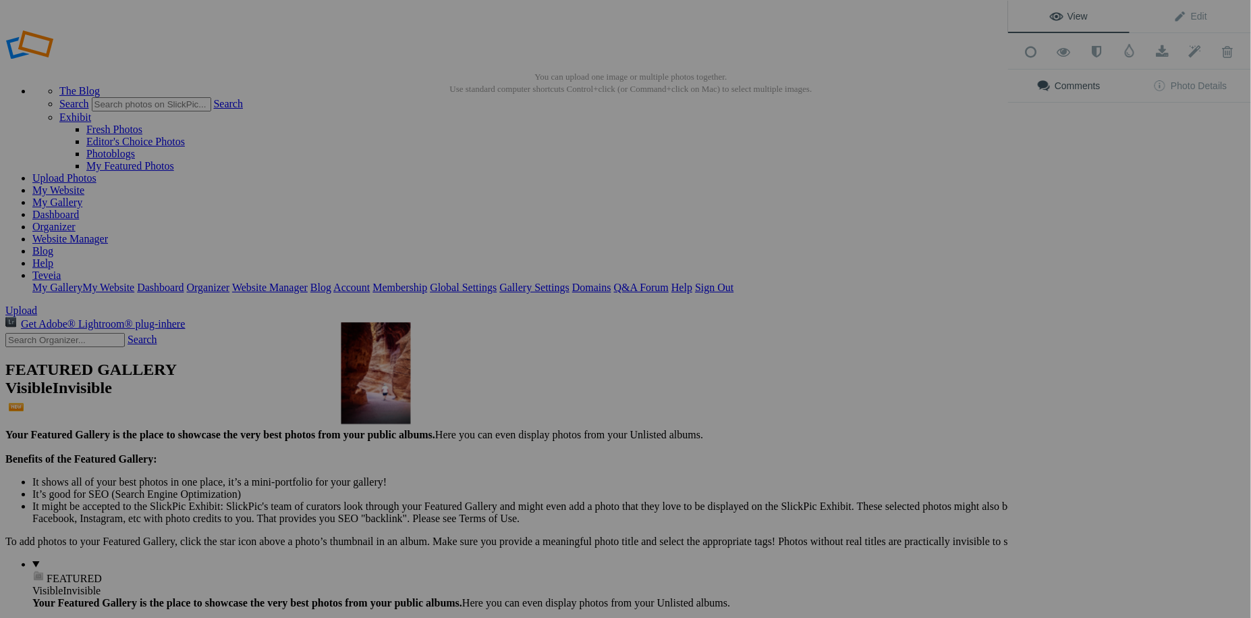
click at [384, 379] on img at bounding box center [377, 372] width 70 height 101
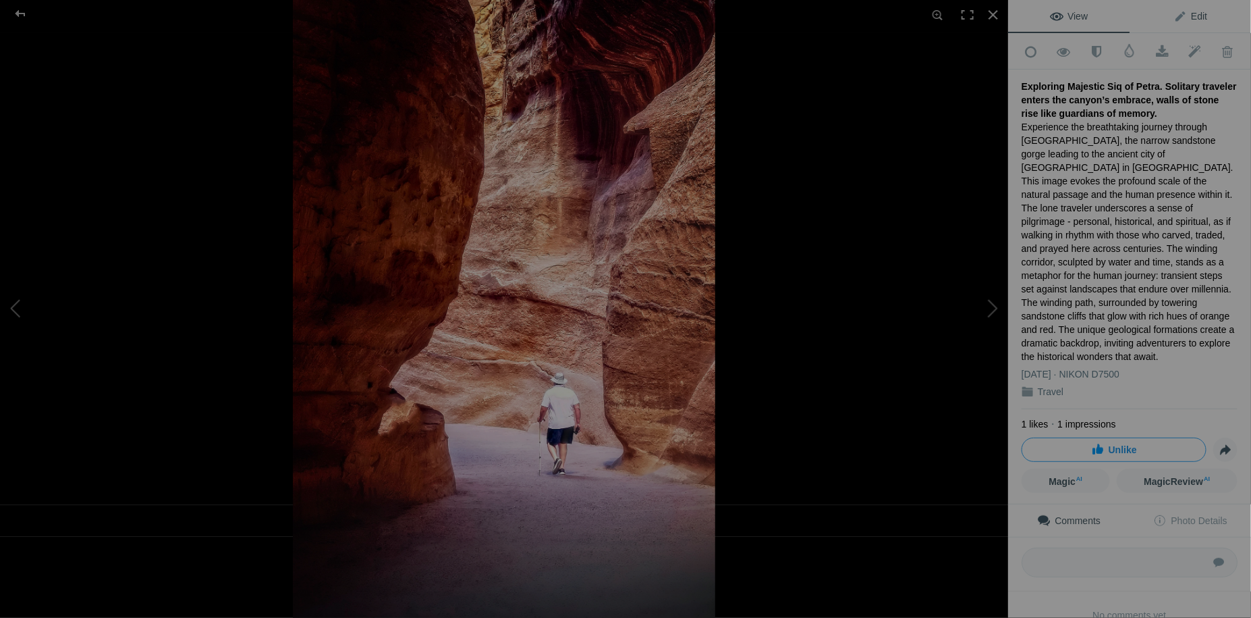
click at [1189, 16] on span "Edit" at bounding box center [1191, 16] width 34 height 11
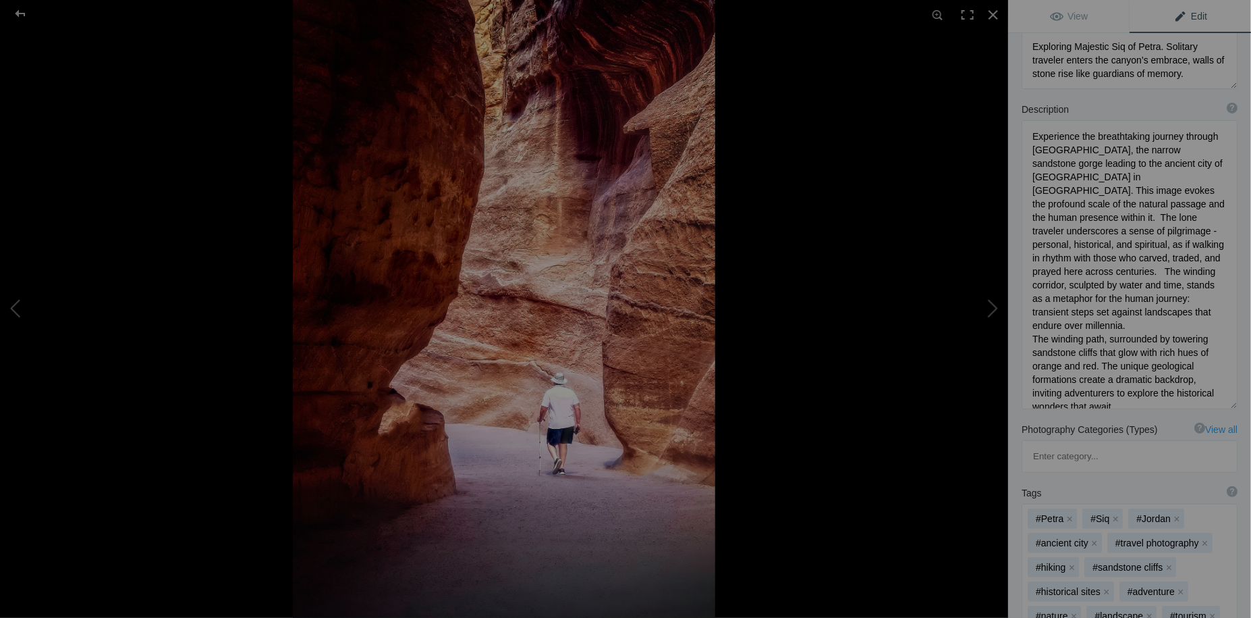
scroll to position [122, 0]
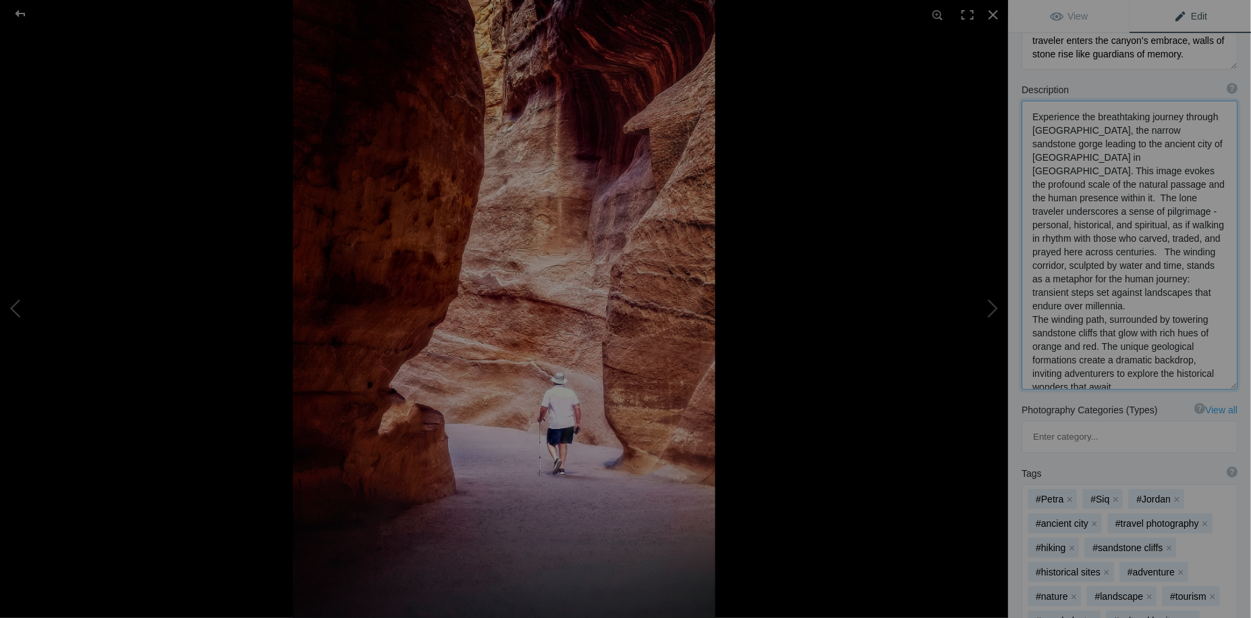
drag, startPoint x: 1033, startPoint y: 304, endPoint x: 1120, endPoint y: 371, distance: 110.3
click at [1120, 371] on textarea at bounding box center [1130, 245] width 216 height 289
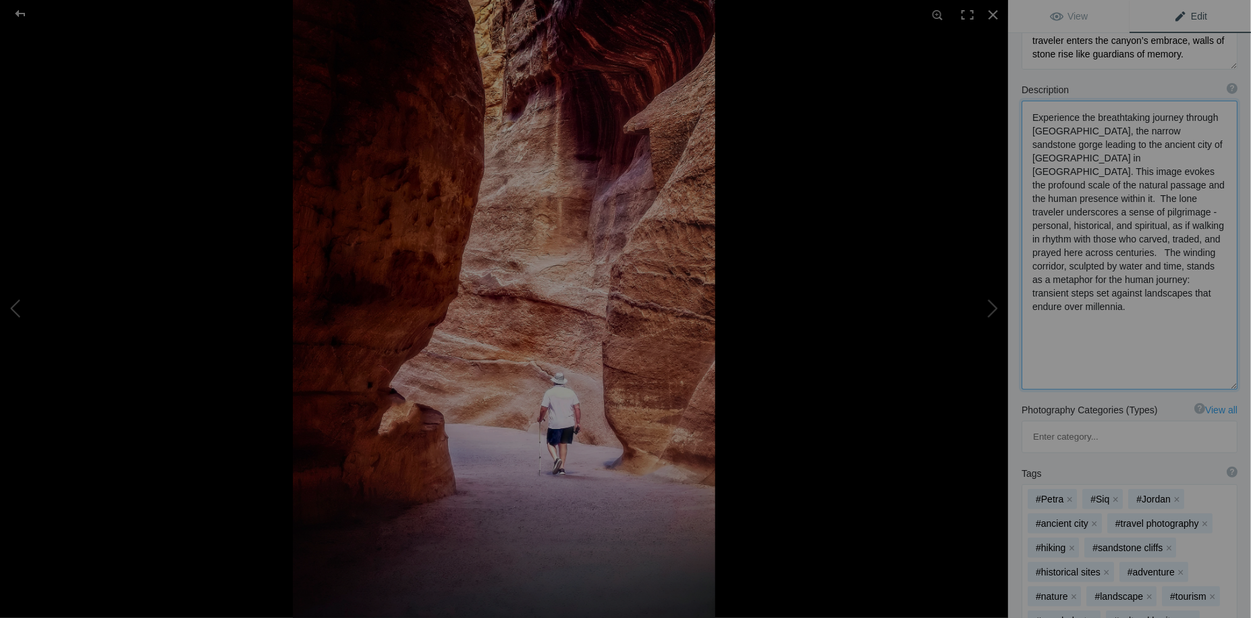
scroll to position [0, 0]
type textarea "Experience the breathtaking journey through [GEOGRAPHIC_DATA], the narrow sands…"
click at [1067, 17] on span "View" at bounding box center [1069, 16] width 38 height 11
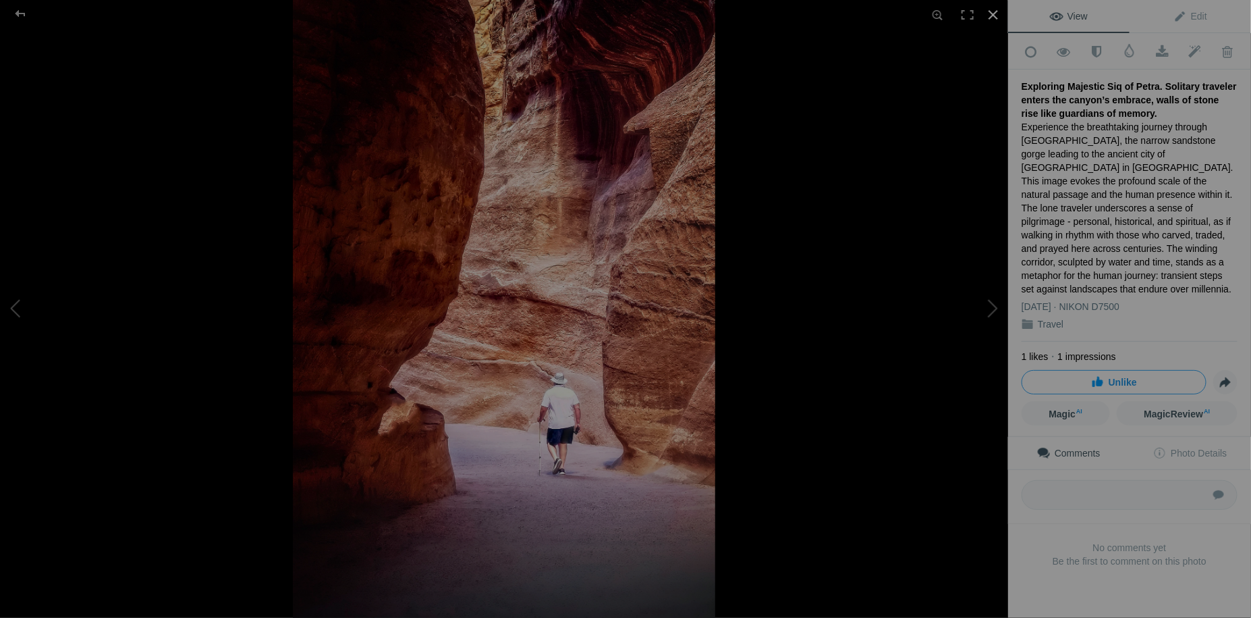
click at [987, 16] on div at bounding box center [994, 15] width 30 height 30
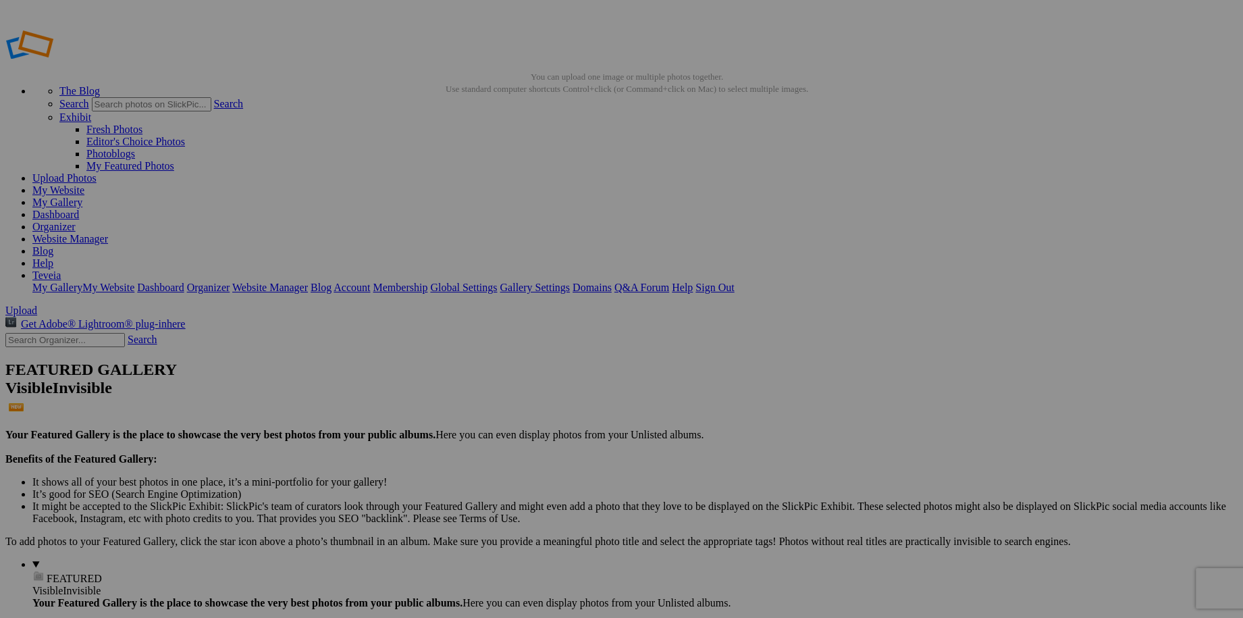
click at [84, 184] on link "My Website" at bounding box center [58, 189] width 52 height 11
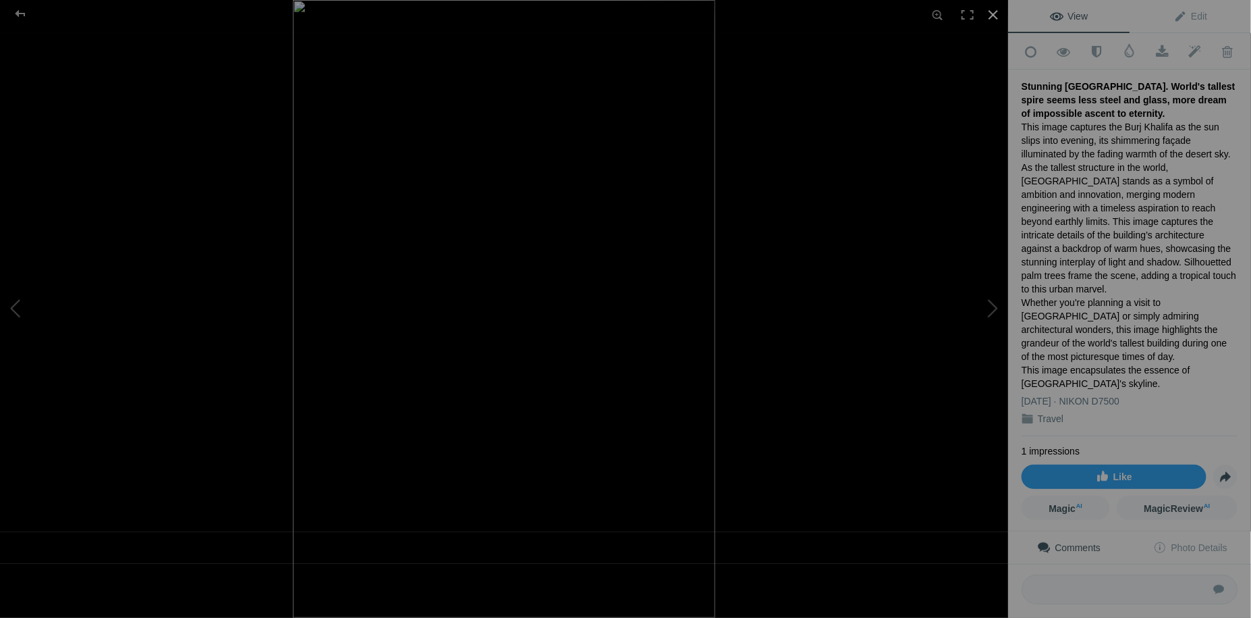
click at [996, 14] on div at bounding box center [994, 15] width 30 height 30
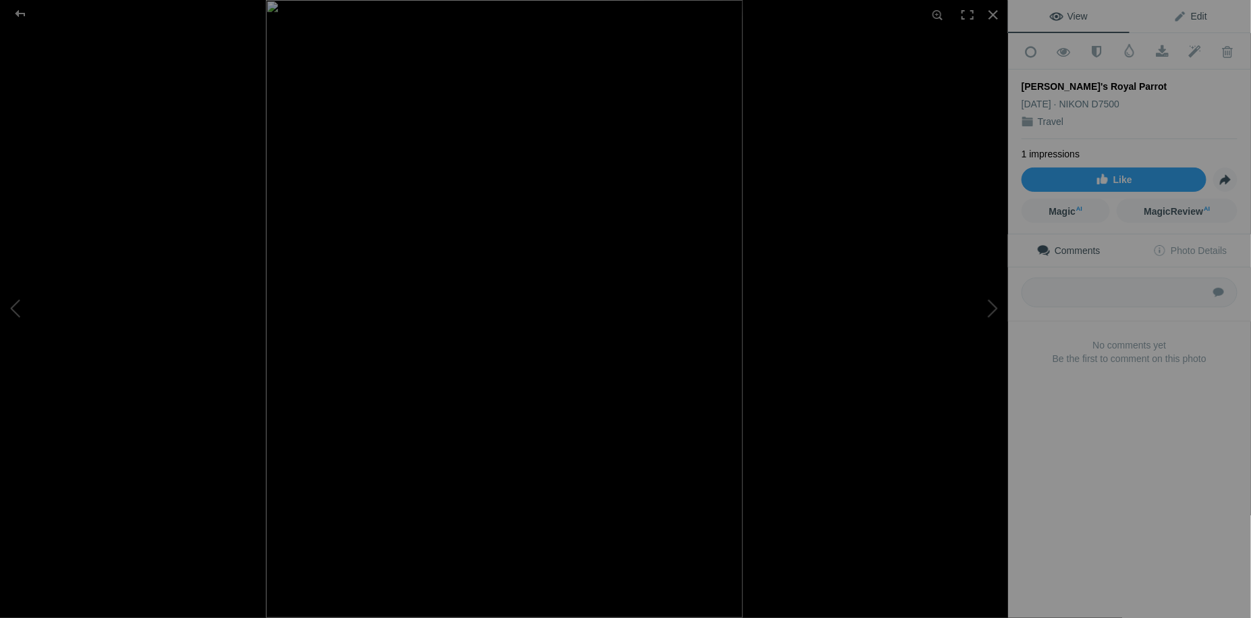
click at [1176, 21] on span "Edit" at bounding box center [1191, 16] width 34 height 11
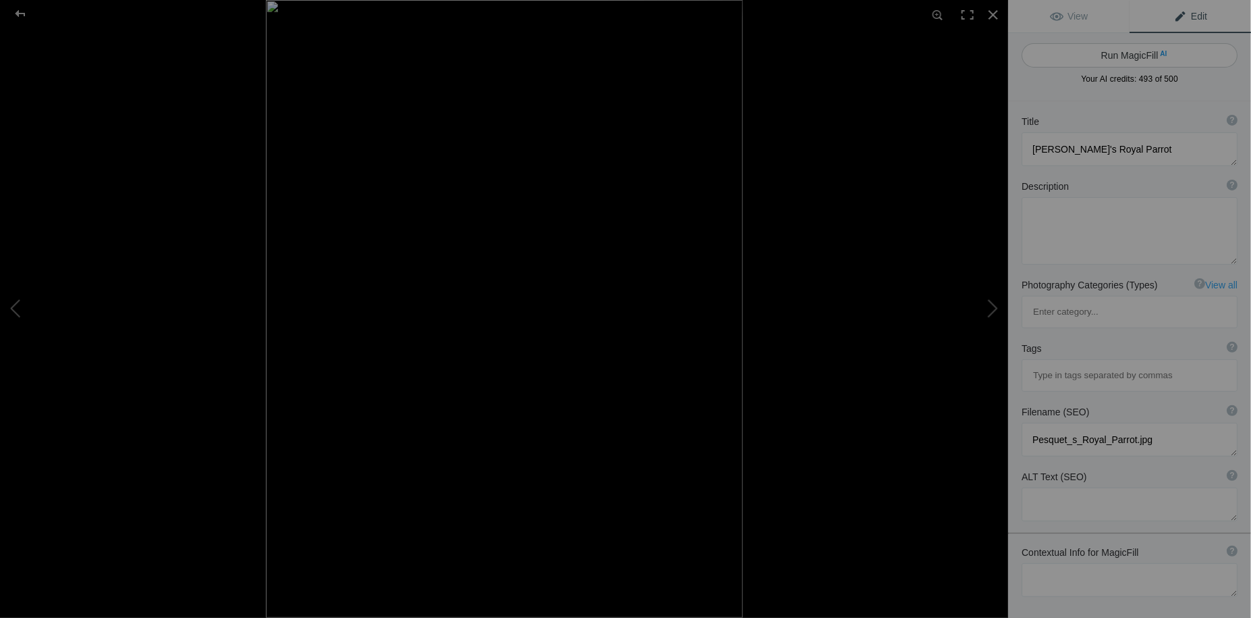
click at [1136, 54] on button "Run MagicFill AI" at bounding box center [1130, 55] width 216 height 24
type textarea "[PERSON_NAME]'s Parrot: A Stunning Display of Color and Grace"
type textarea "Discover the vibrant beauty of [PERSON_NAME]'s Parrot, also known as the Royal …"
type textarea "pesquets-parrot-colorful-feathers.jpg"
type textarea "Close-up of a Pesquet's Parrot showcasing its vibrant blue and orange feathers,…"
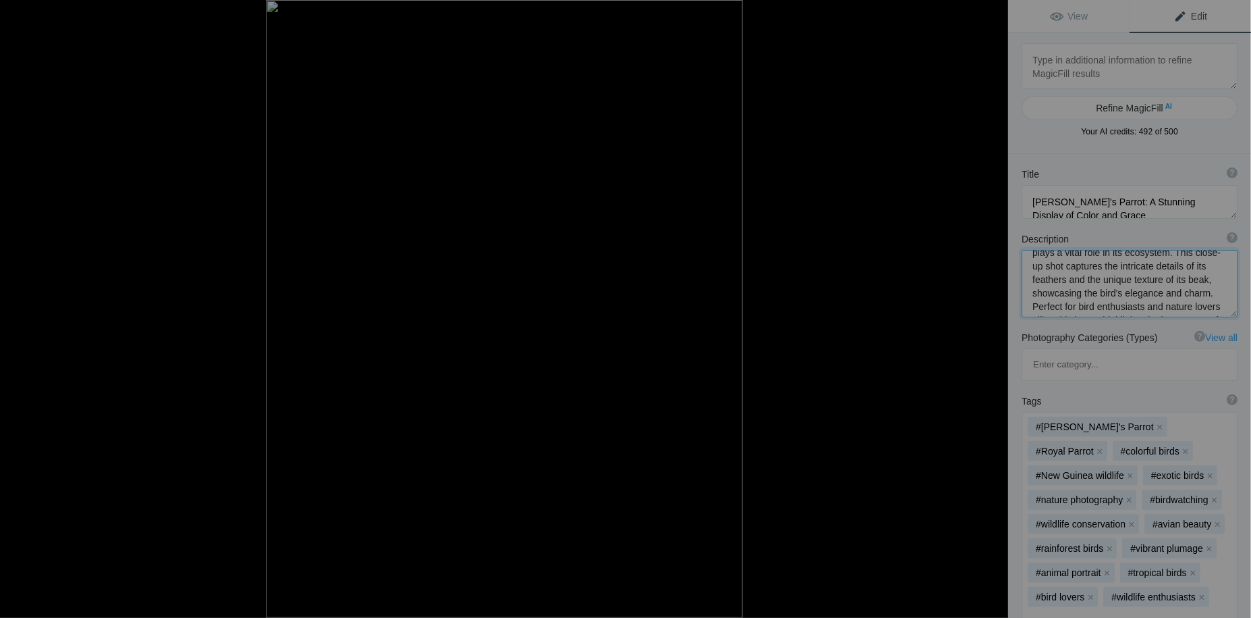
scroll to position [147, 0]
drag, startPoint x: 1143, startPoint y: 265, endPoint x: 1178, endPoint y: 279, distance: 37.0
click at [1178, 279] on textarea at bounding box center [1130, 283] width 216 height 67
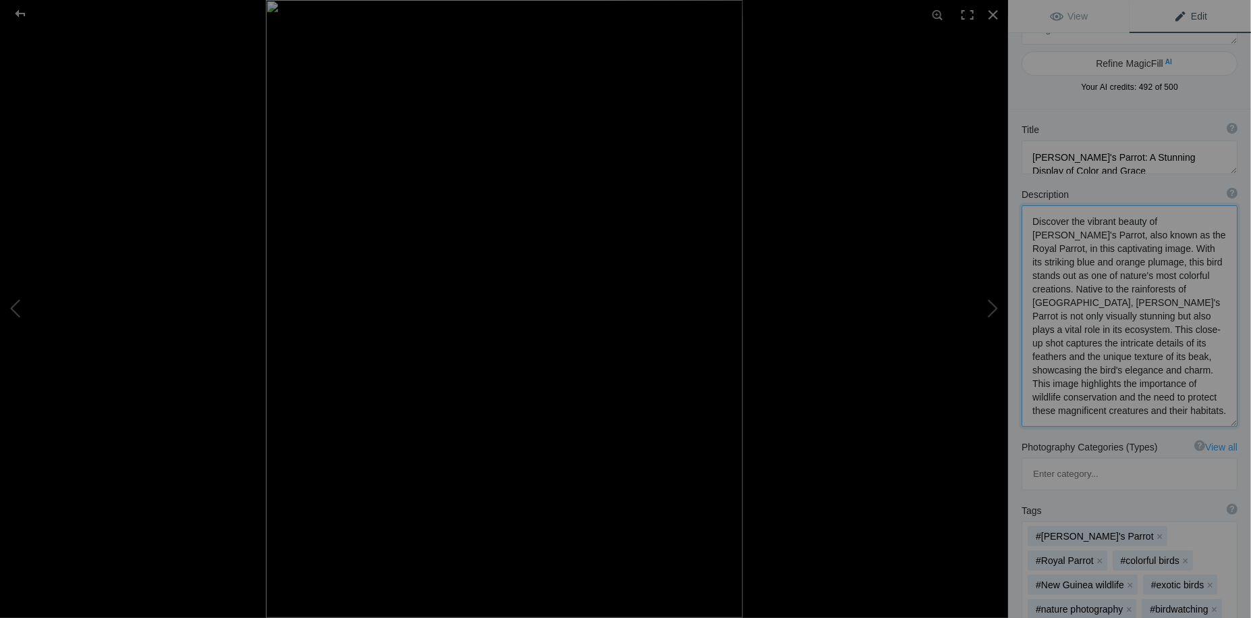
scroll to position [61, 0]
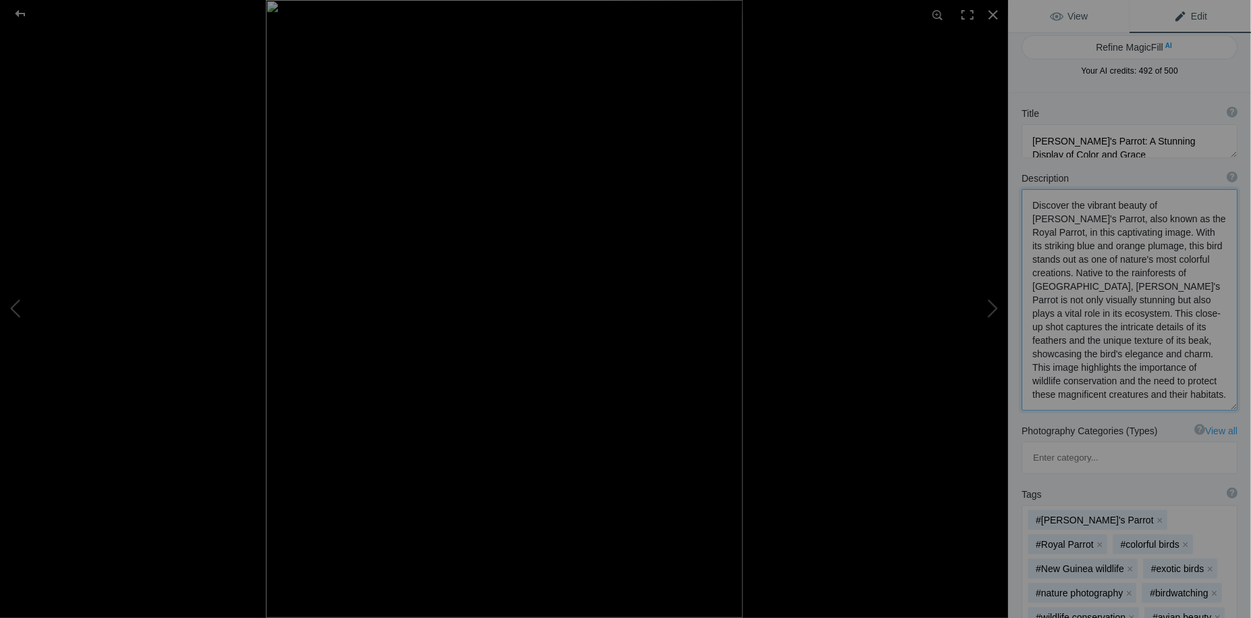
type textarea "Discover the vibrant beauty of Pesquet's Parrot, also known as the Royal Parrot…"
click at [1077, 16] on span "View" at bounding box center [1069, 16] width 38 height 11
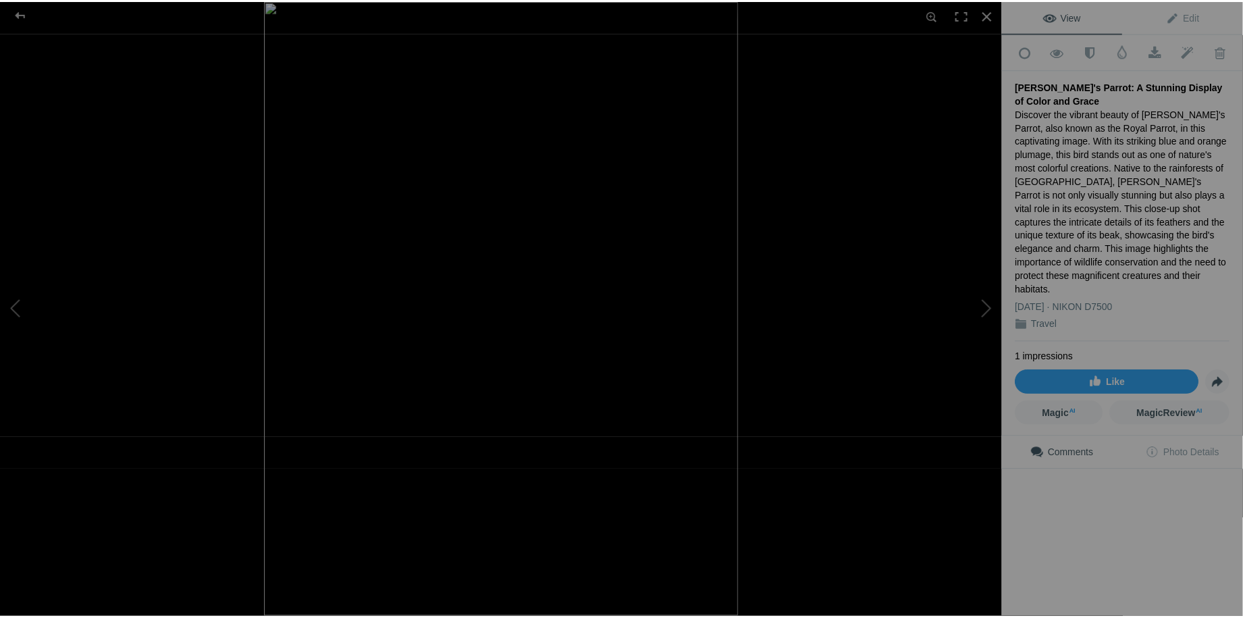
scroll to position [0, 0]
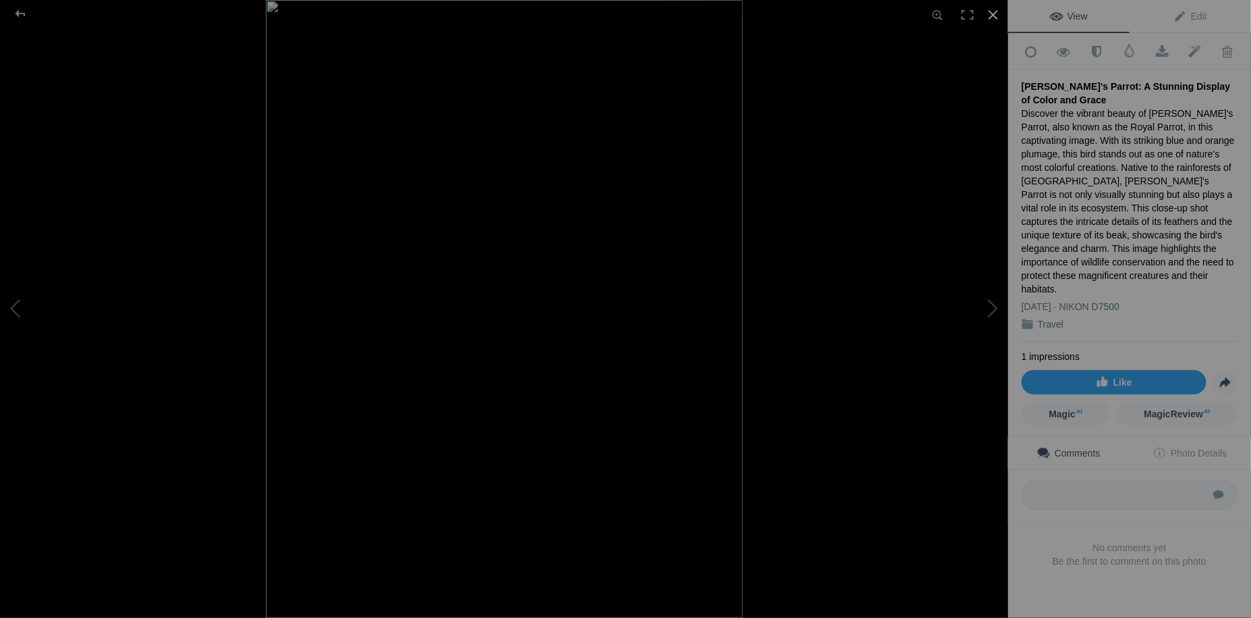
click at [992, 16] on div at bounding box center [994, 15] width 30 height 30
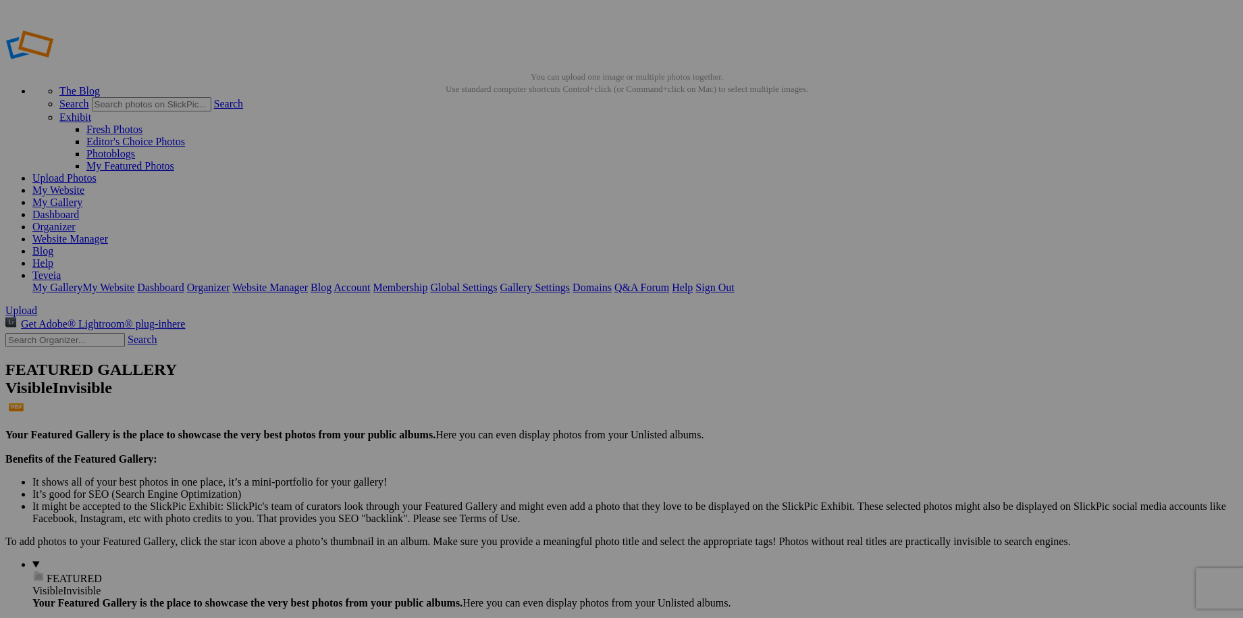
click at [108, 233] on link "Website Manager" at bounding box center [70, 238] width 76 height 11
